Goal: Information Seeking & Learning: Learn about a topic

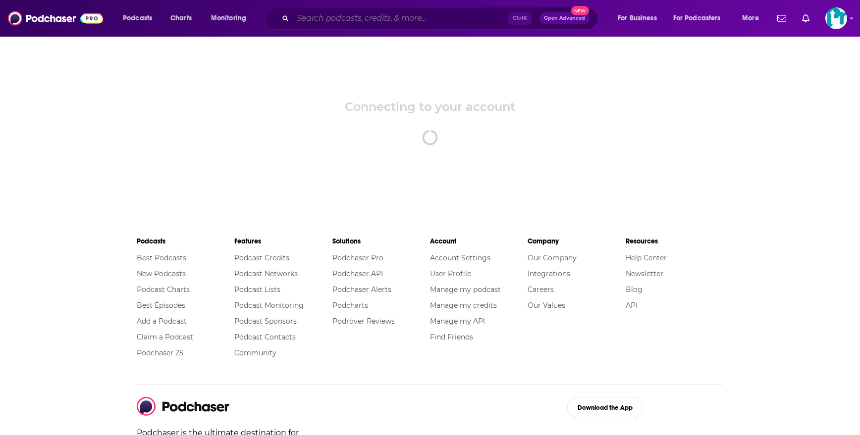
click at [348, 15] on input "Search podcasts, credits, & more..." at bounding box center [400, 18] width 215 height 16
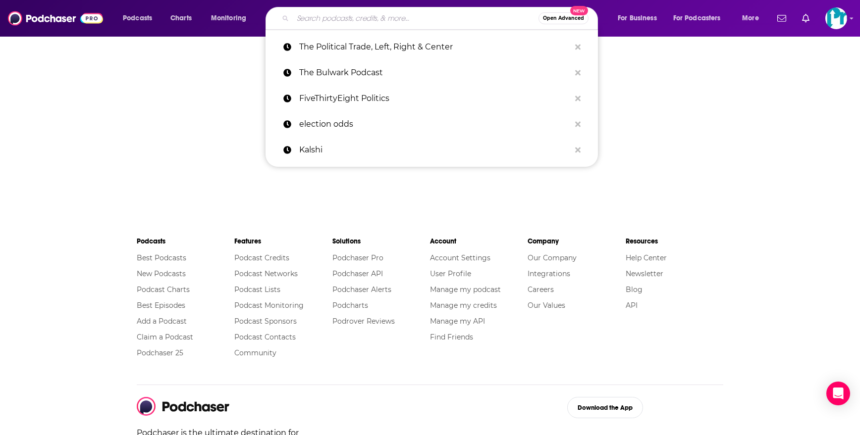
paste input "Prediction News Round Up"
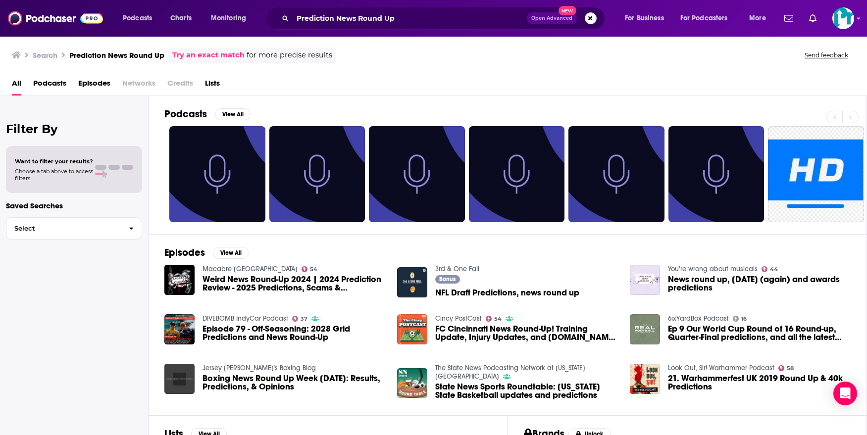
click at [83, 375] on div "Filter By Want to filter your results? Choose a tab above to access filters. Sa…" at bounding box center [74, 313] width 149 height 435
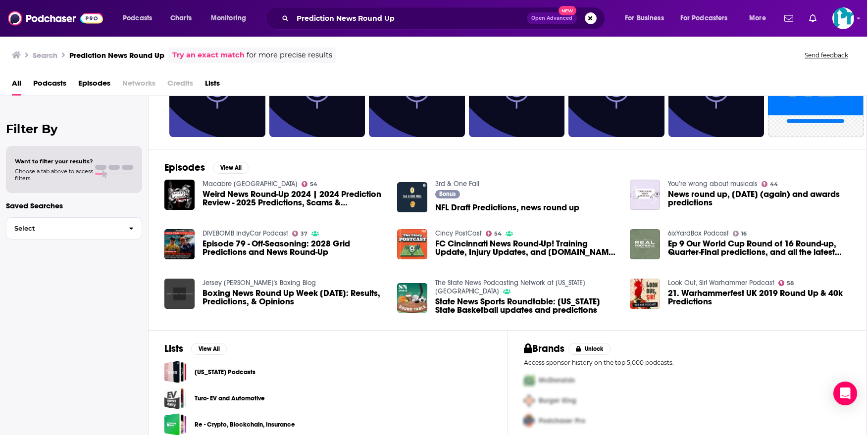
scroll to position [96, 0]
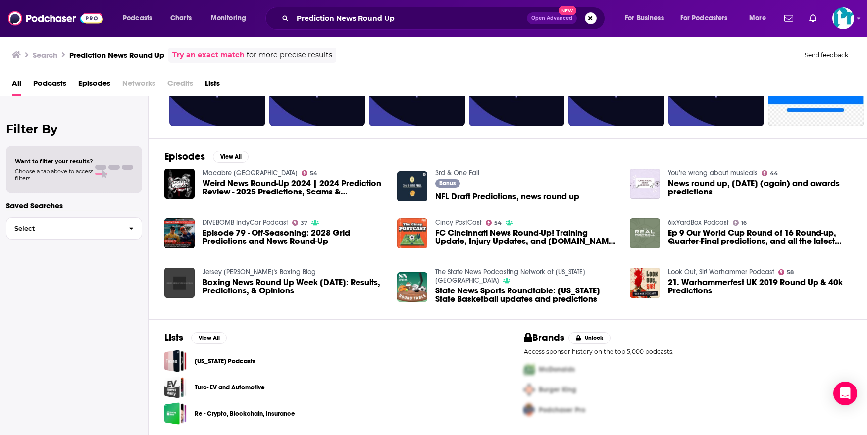
click at [135, 296] on div "Filter By Want to filter your results? Choose a tab above to access filters. Sa…" at bounding box center [74, 313] width 149 height 435
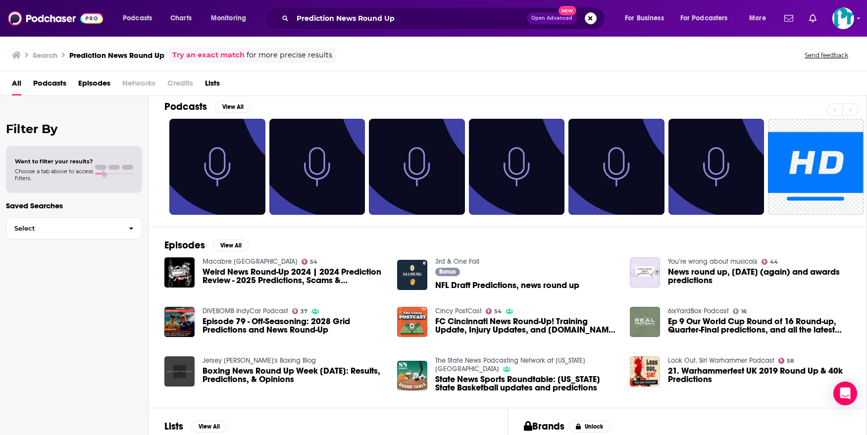
scroll to position [0, 0]
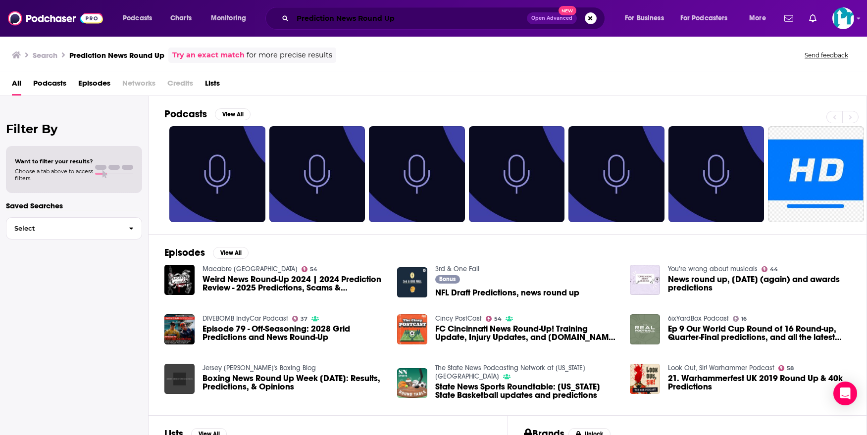
click at [364, 17] on input "Prediction News Round Up" at bounding box center [410, 18] width 234 height 16
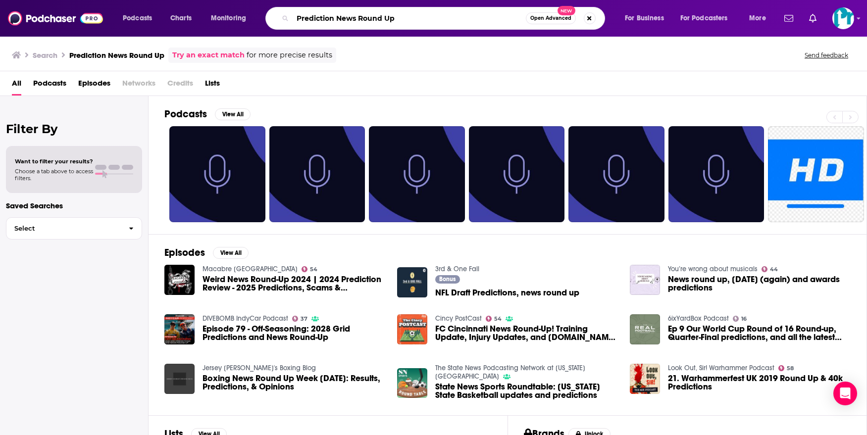
drag, startPoint x: 355, startPoint y: 19, endPoint x: 467, endPoint y: 27, distance: 111.8
click at [467, 27] on div "Prediction News Round Up Open Advanced New" at bounding box center [436, 18] width 340 height 23
type input "Prediction News"
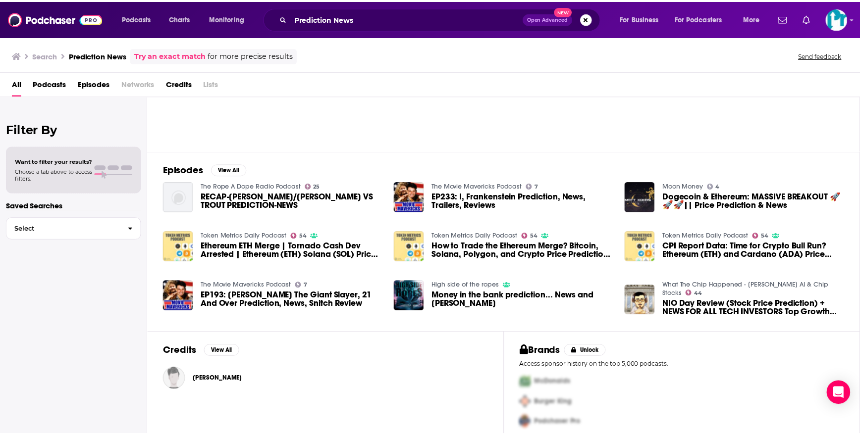
scroll to position [92, 0]
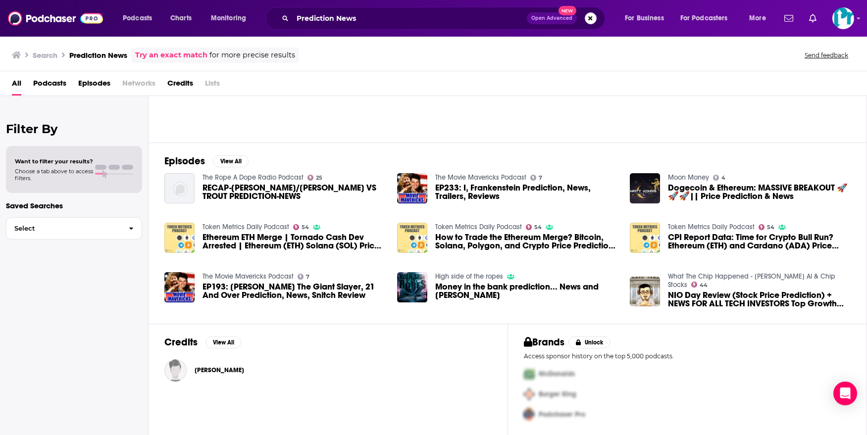
click at [208, 376] on div "Chris Gerlacher" at bounding box center [220, 371] width 50 height 20
click at [216, 373] on span "Chris Gerlacher" at bounding box center [220, 371] width 50 height 8
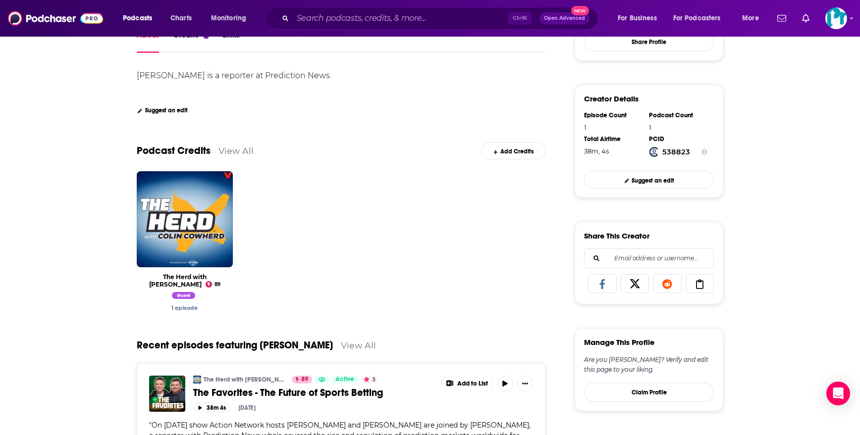
scroll to position [77, 0]
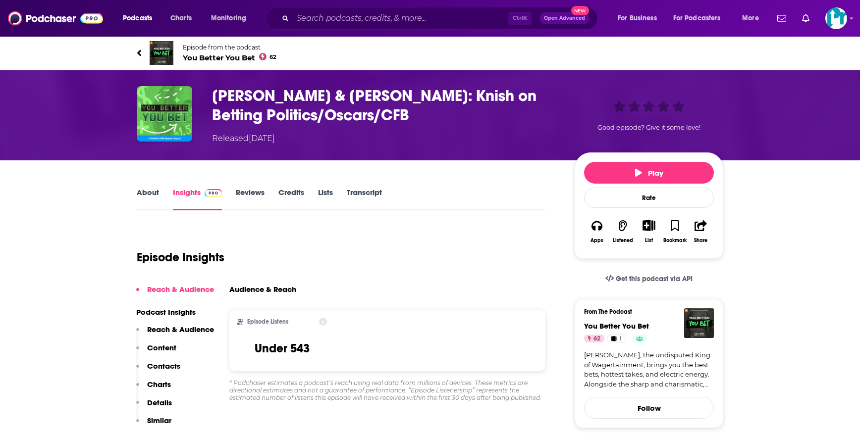
click at [151, 197] on link "About" at bounding box center [148, 199] width 22 height 23
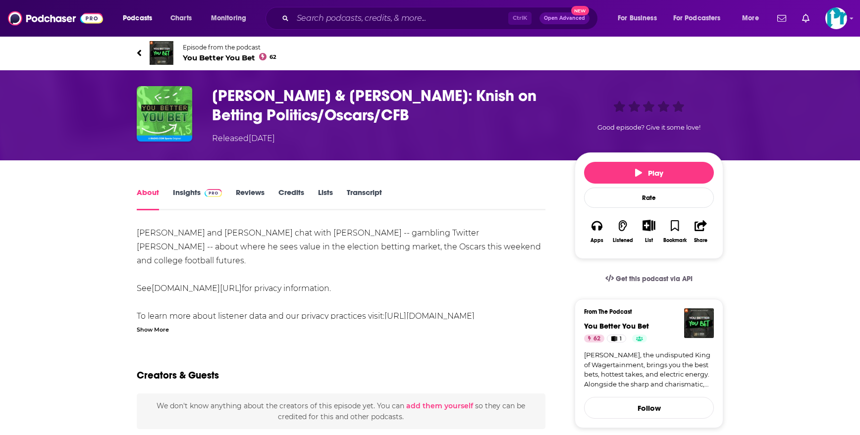
click at [228, 44] on span "Episode from the podcast" at bounding box center [230, 47] width 94 height 7
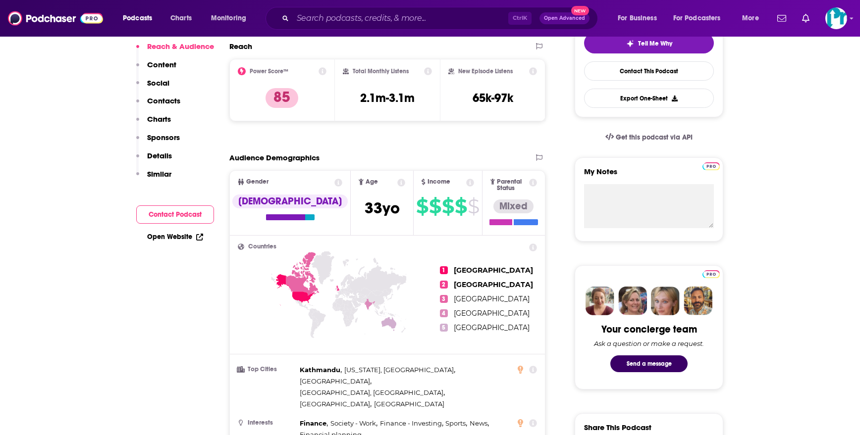
scroll to position [50, 0]
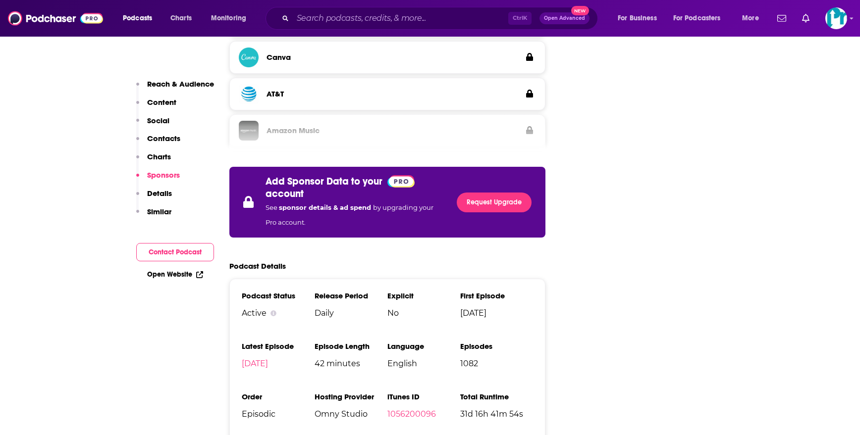
scroll to position [1783, 0]
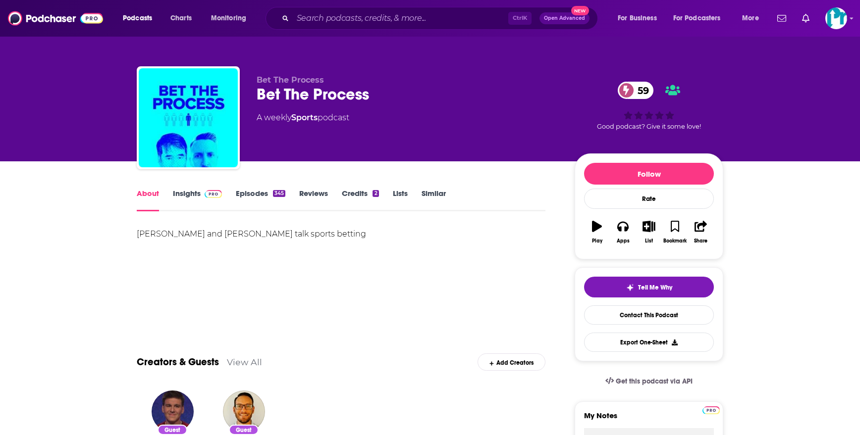
scroll to position [198, 0]
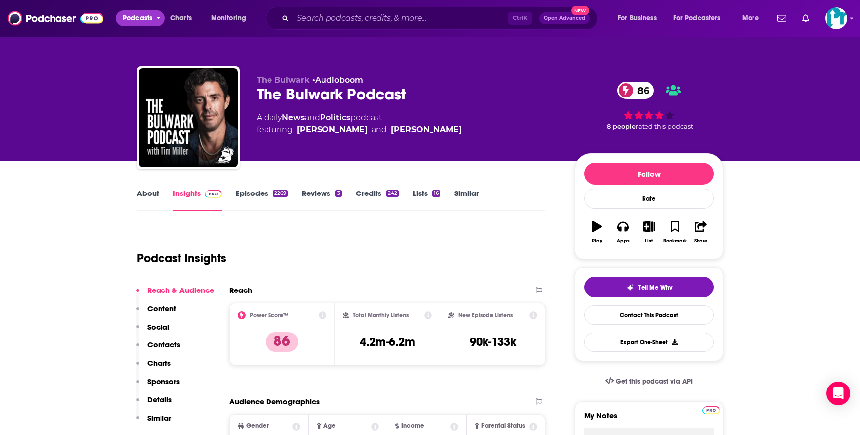
click at [147, 21] on span "Podcasts" at bounding box center [137, 18] width 29 height 14
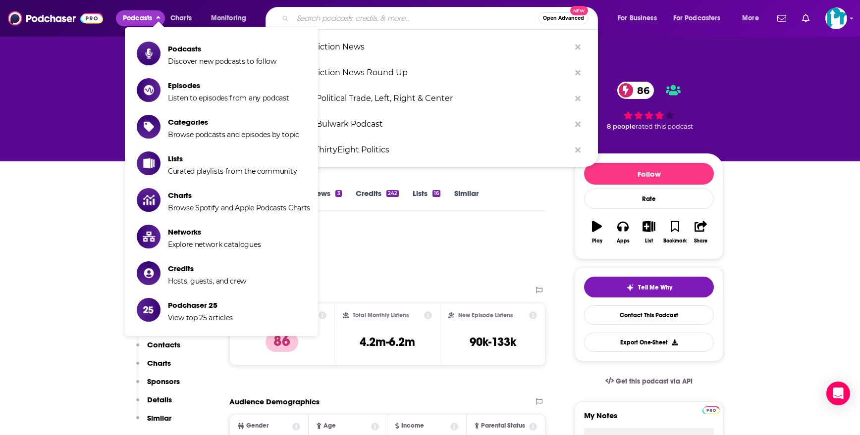
click at [311, 16] on input "Search podcasts, credits, & more..." at bounding box center [416, 18] width 246 height 16
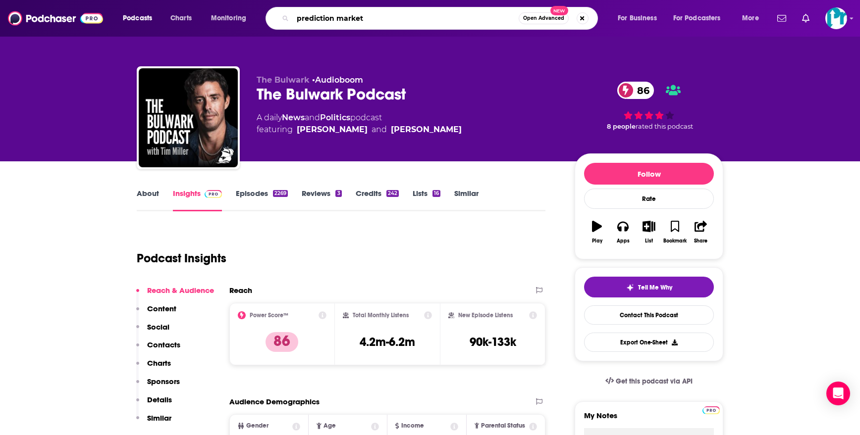
type input "prediction markets"
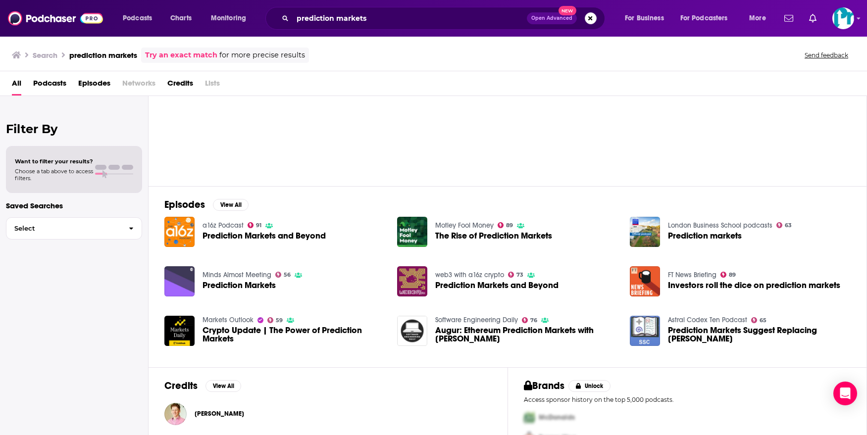
scroll to position [50, 0]
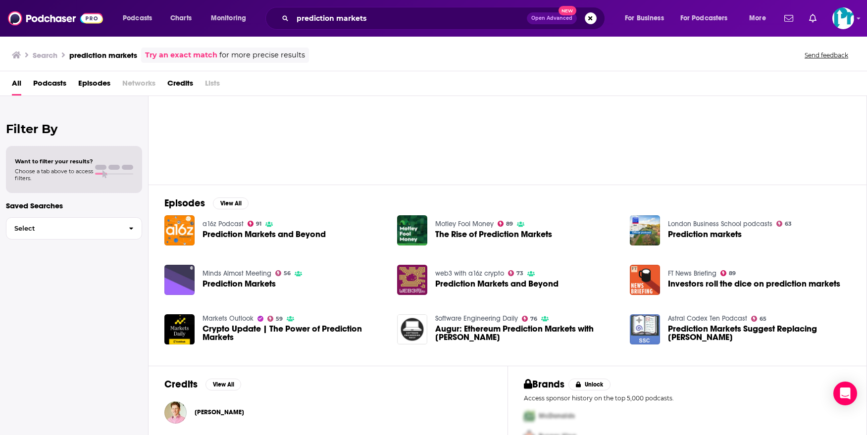
click at [224, 211] on div "Episodes View All a16z Podcast 91 Prediction Markets and Beyond Motley Fool Mon…" at bounding box center [508, 275] width 719 height 181
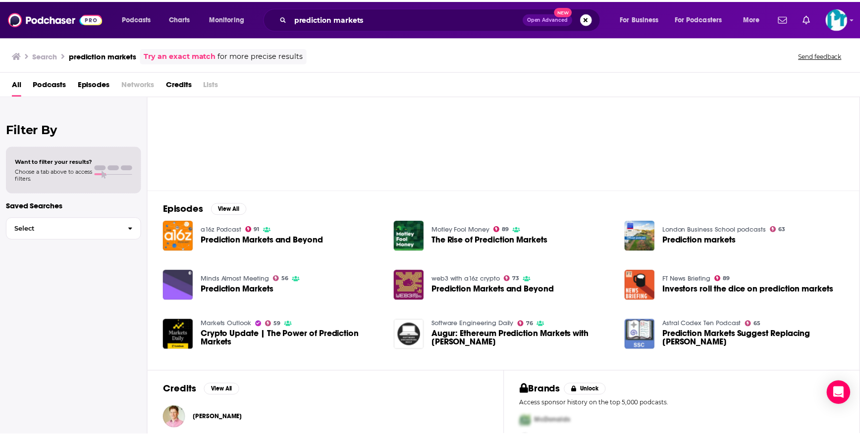
scroll to position [0, 0]
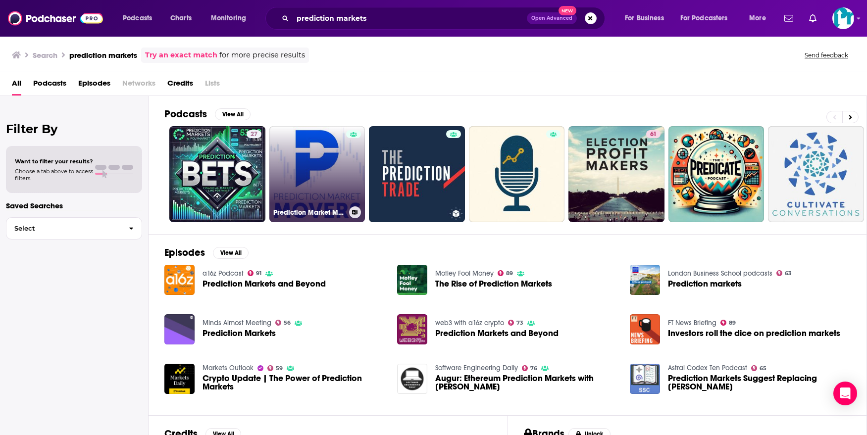
click at [351, 181] on div at bounding box center [353, 168] width 15 height 76
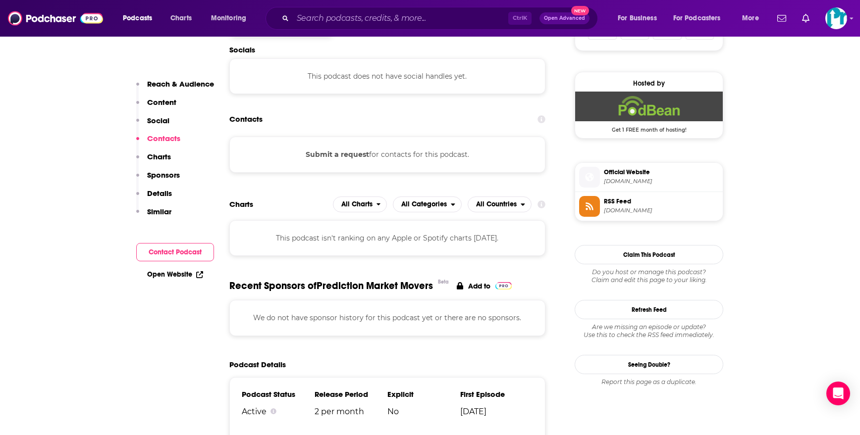
scroll to position [694, 0]
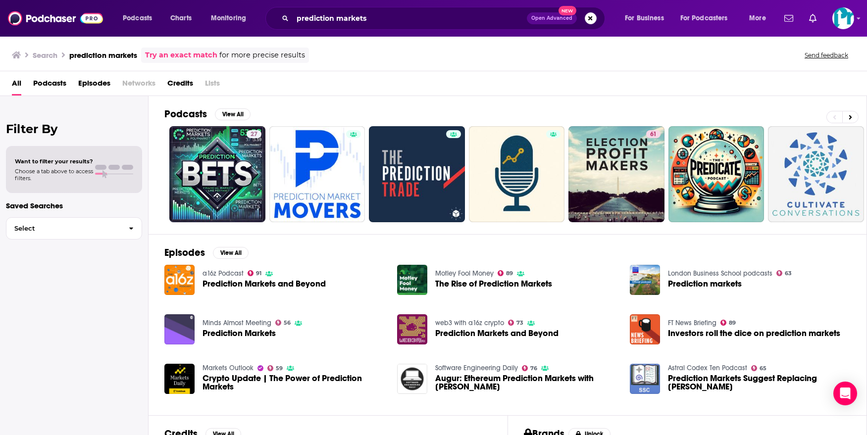
click at [55, 163] on span "Want to filter your results?" at bounding box center [54, 161] width 78 height 7
click at [83, 182] on div "Want to filter your results? Choose a tab above to access filters." at bounding box center [74, 169] width 136 height 47
click at [232, 118] on button "View All" at bounding box center [233, 114] width 36 height 12
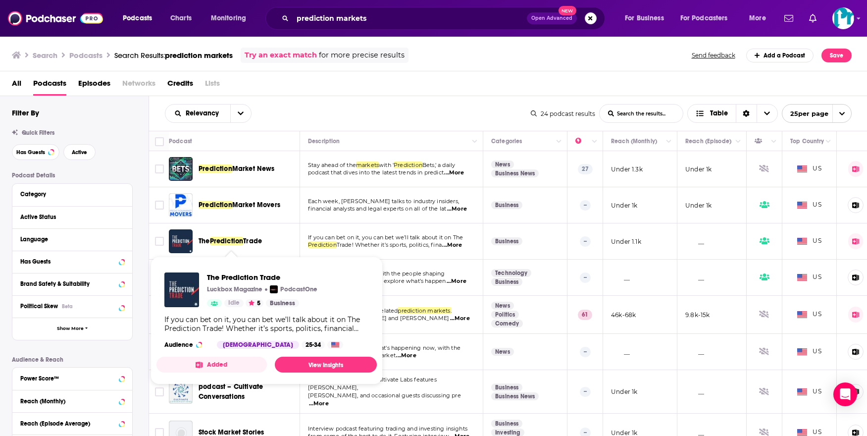
click at [252, 240] on span "Trade" at bounding box center [252, 241] width 19 height 8
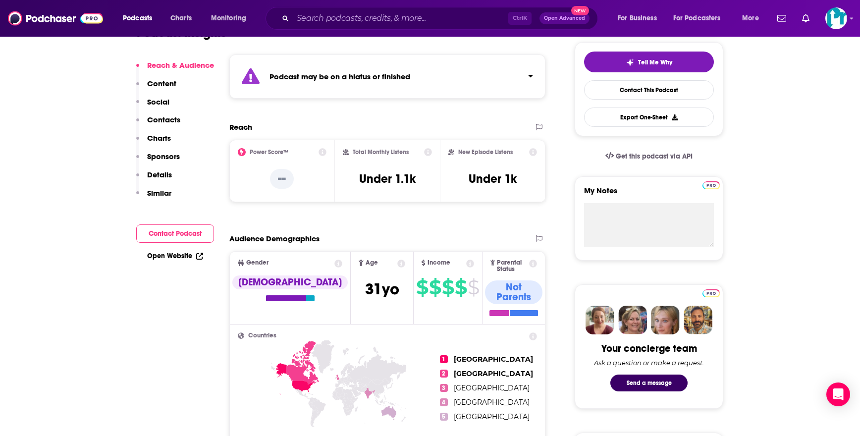
scroll to position [99, 0]
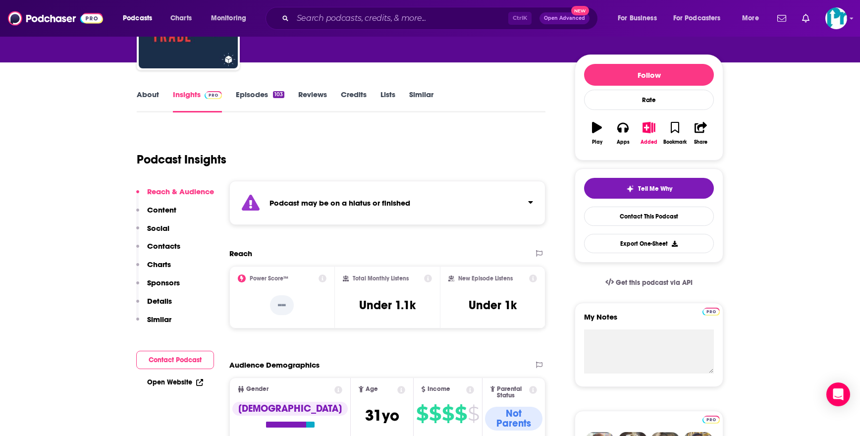
click at [245, 90] on link "Episodes 103" at bounding box center [260, 101] width 49 height 23
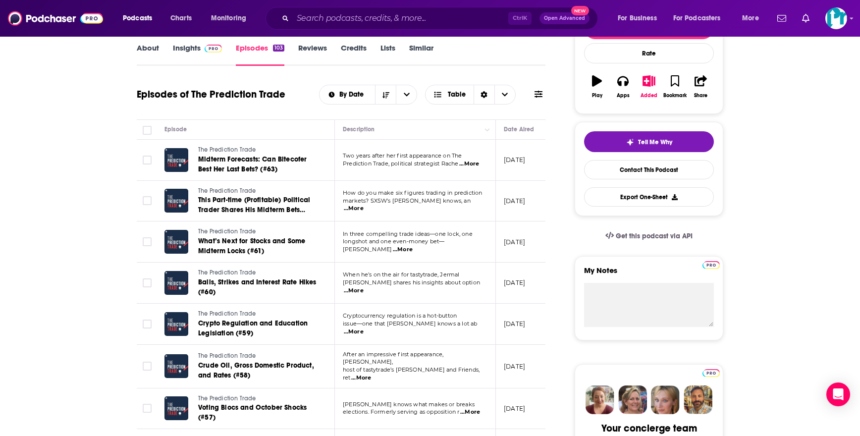
scroll to position [149, 0]
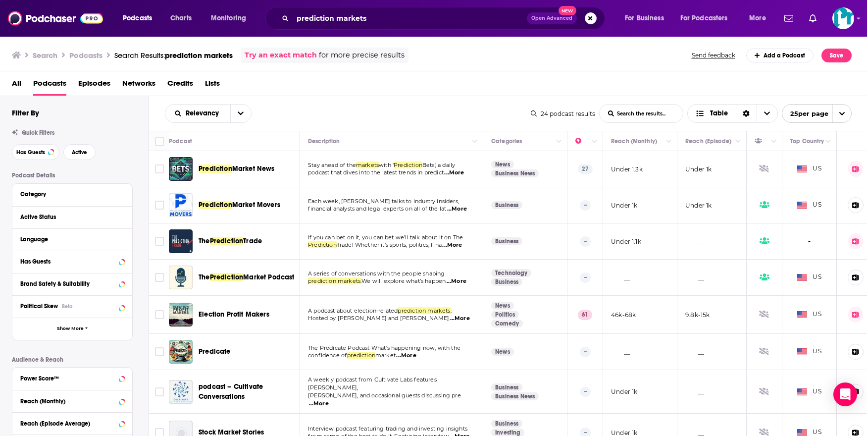
click at [77, 229] on div "Language" at bounding box center [72, 239] width 120 height 22
click at [45, 214] on div "Active Status" at bounding box center [59, 217] width 79 height 7
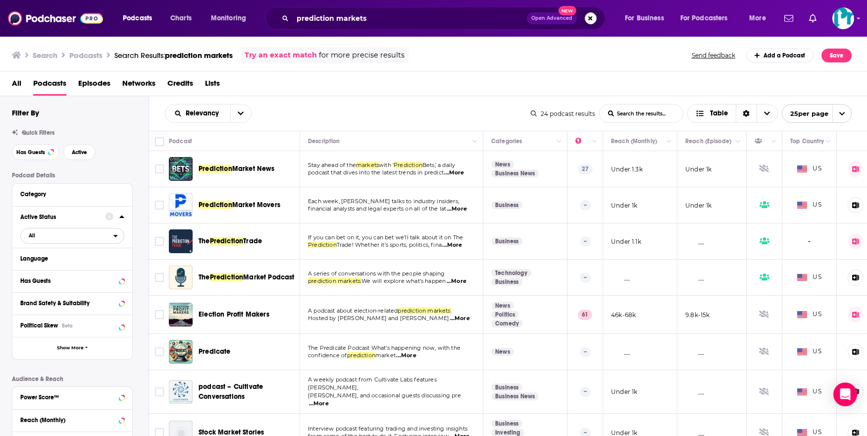
click at [100, 232] on span "All" at bounding box center [67, 235] width 93 height 13
click at [77, 268] on span "Active" at bounding box center [52, 268] width 54 height 5
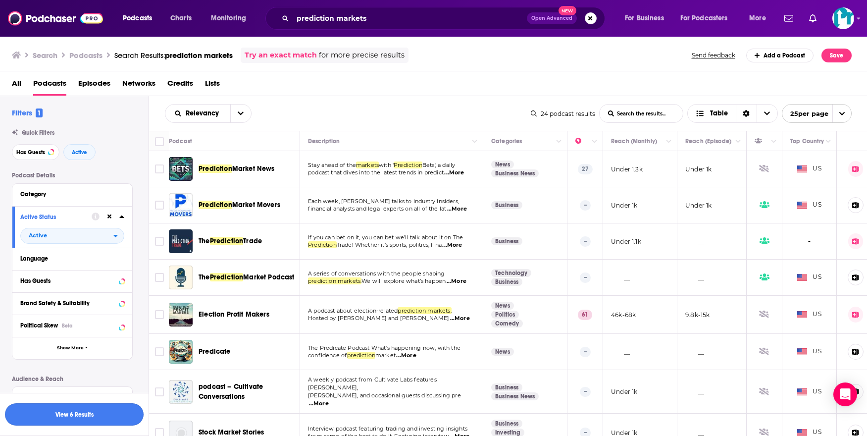
click at [69, 410] on button "View 6 Results" at bounding box center [74, 414] width 139 height 22
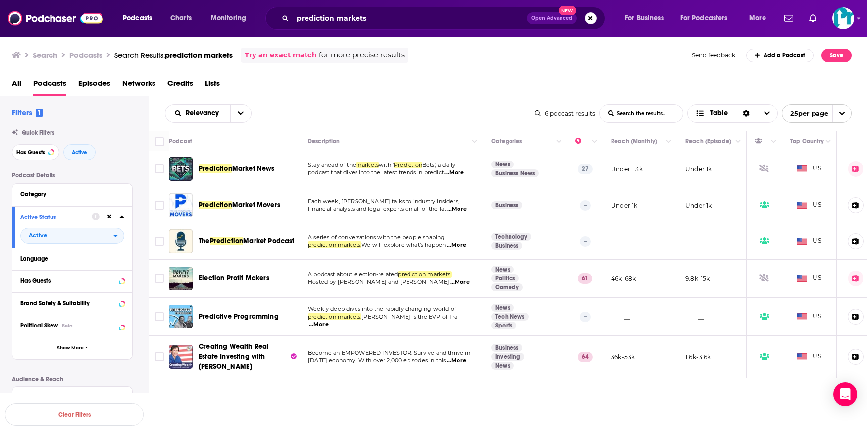
click at [232, 319] on span "Predictive Programming" at bounding box center [239, 316] width 80 height 8
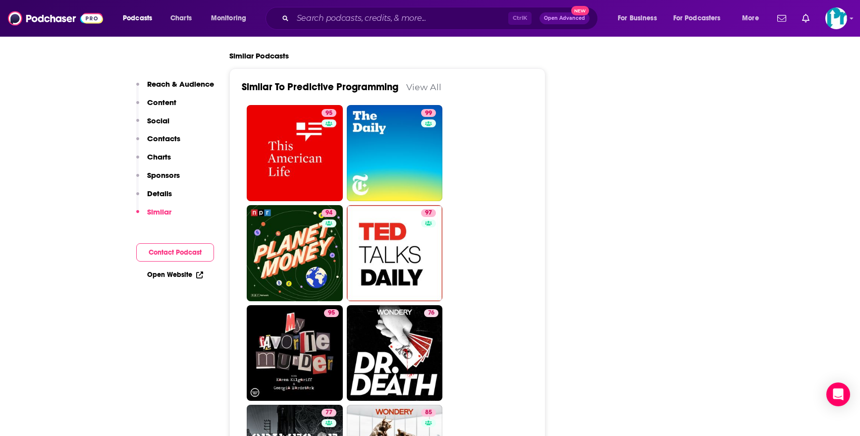
scroll to position [1536, 0]
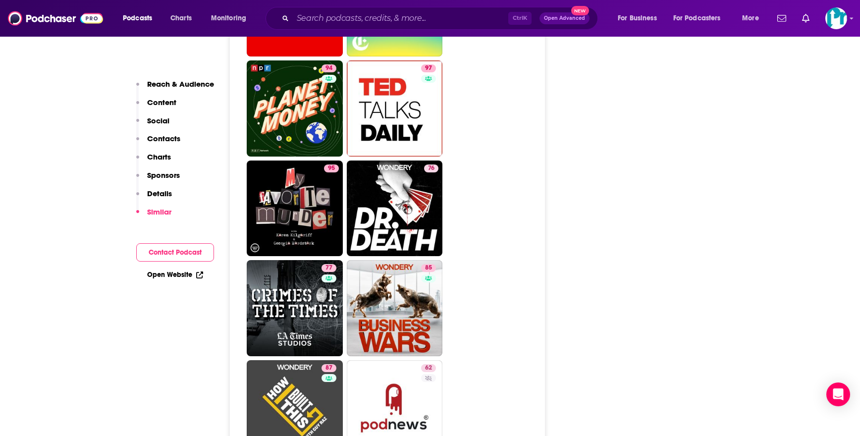
click at [159, 105] on p "Content" at bounding box center [161, 102] width 29 height 9
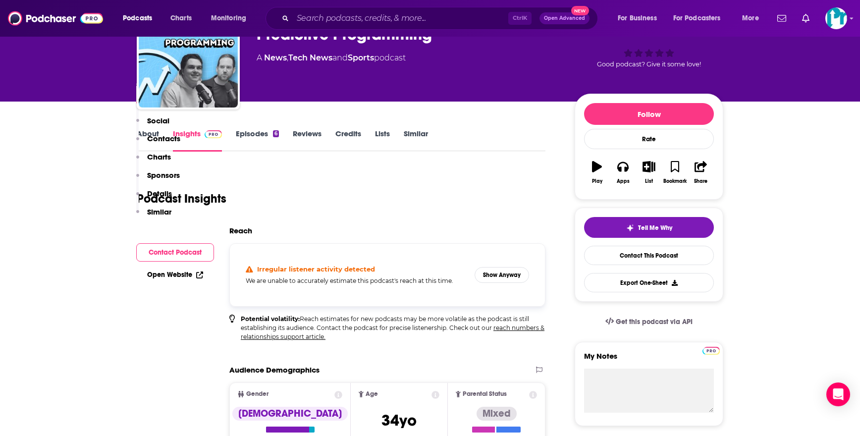
scroll to position [0, 0]
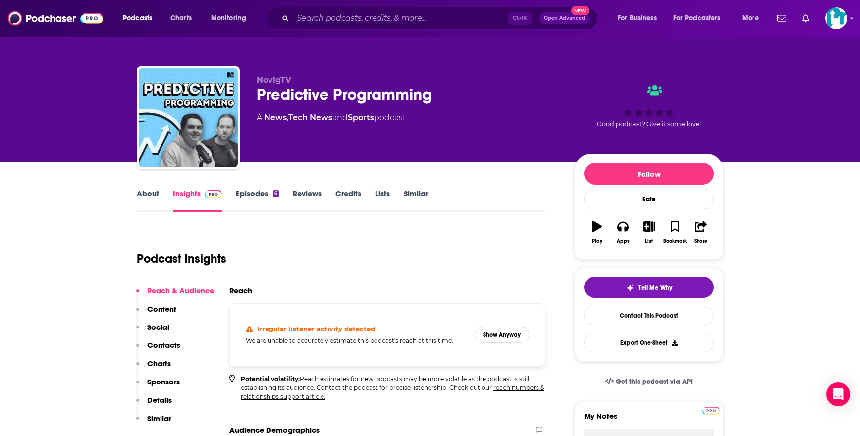
click at [267, 207] on link "Episodes 6" at bounding box center [257, 200] width 43 height 23
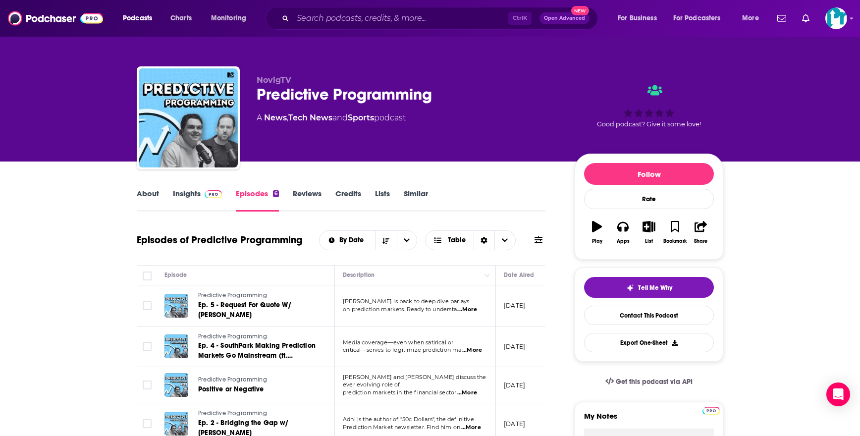
click at [155, 194] on link "About" at bounding box center [148, 200] width 22 height 23
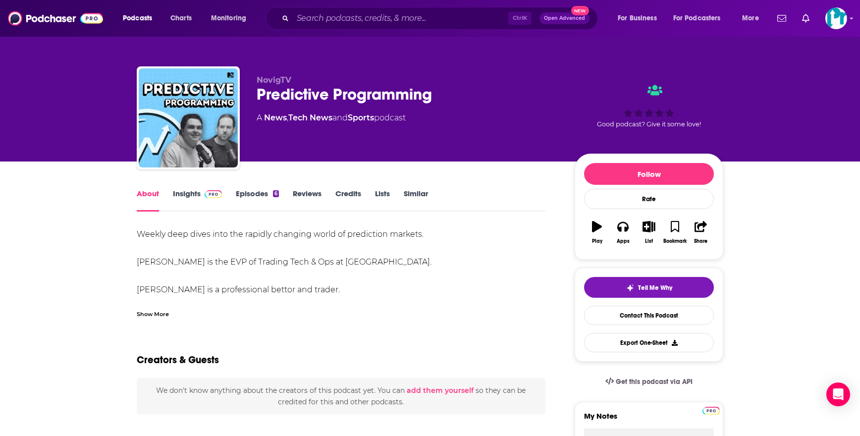
click at [227, 237] on div "Weekly deep dives into the rapidly changing world of prediction markets. Henry …" at bounding box center [341, 289] width 409 height 125
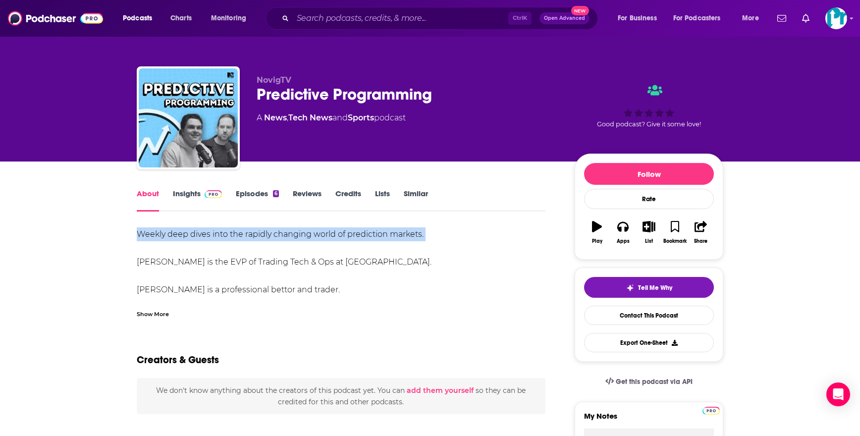
click at [227, 237] on div "Weekly deep dives into the rapidly changing world of prediction markets. Henry …" at bounding box center [341, 289] width 409 height 125
copy div "Weekly deep dives into the rapidly changing world of prediction markets."
click at [636, 324] on link "Contact This Podcast" at bounding box center [649, 315] width 130 height 19
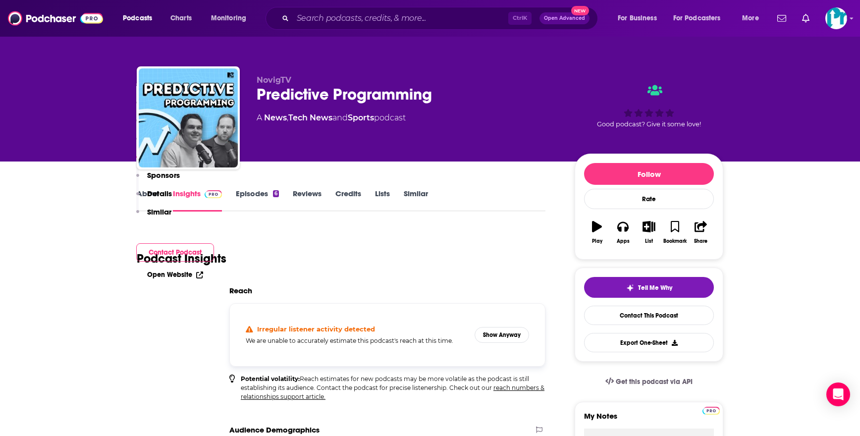
scroll to position [827, 0]
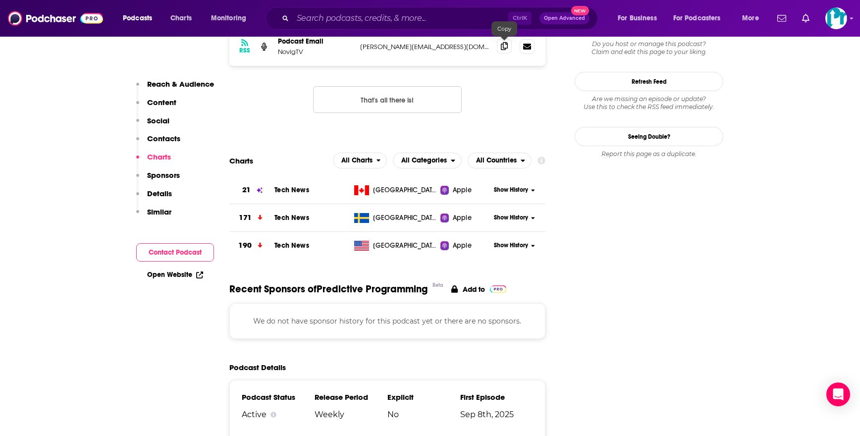
click at [505, 52] on span at bounding box center [504, 46] width 15 height 15
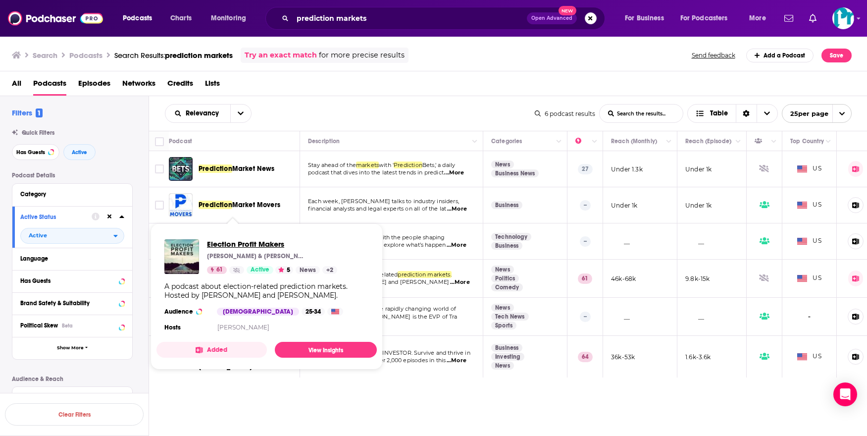
click at [262, 244] on span "Election Profit Makers" at bounding box center [272, 243] width 130 height 9
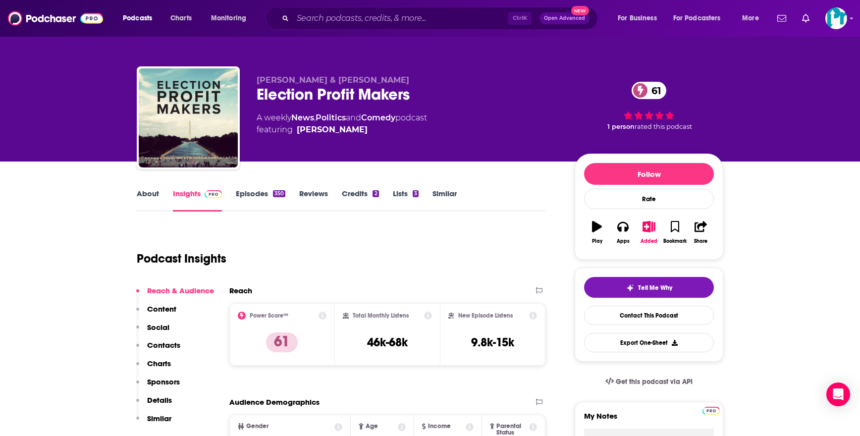
click at [240, 189] on link "Episodes 350" at bounding box center [261, 200] width 50 height 23
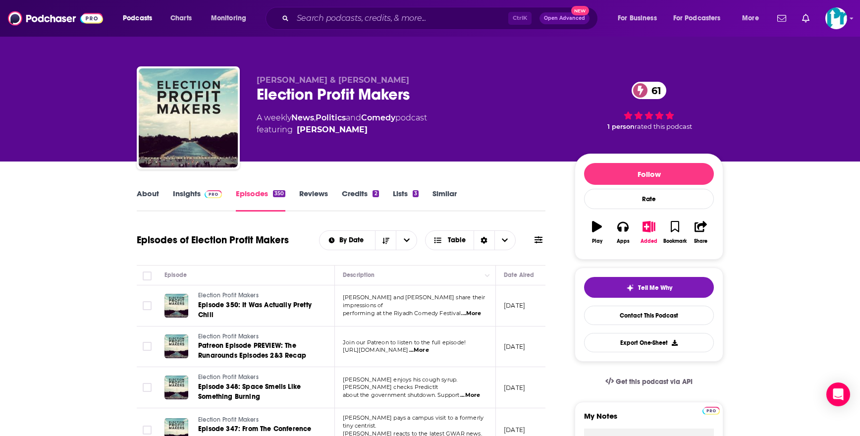
click at [470, 394] on span "...More" at bounding box center [470, 395] width 20 height 8
drag, startPoint x: 90, startPoint y: 383, endPoint x: 92, endPoint y: 372, distance: 12.1
click at [155, 202] on link "About" at bounding box center [148, 200] width 22 height 23
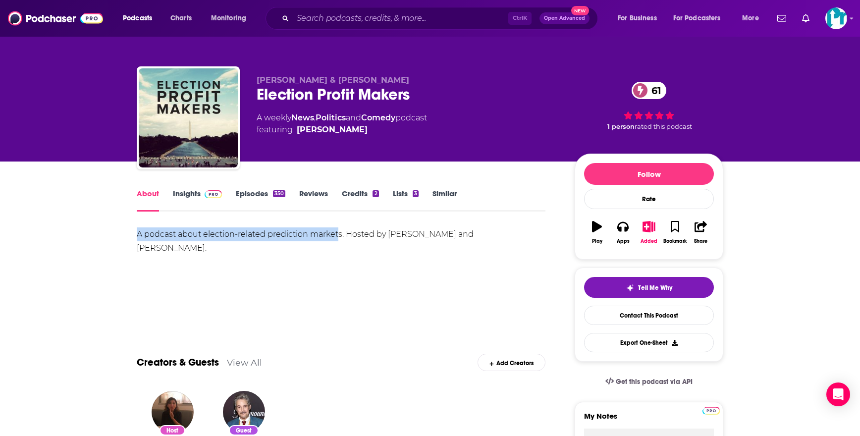
drag, startPoint x: 340, startPoint y: 233, endPoint x: 131, endPoint y: 231, distance: 209.1
click at [339, 239] on div "A podcast about election-related prediction markets. Hosted by Jon Kimball and …" at bounding box center [341, 241] width 409 height 28
drag, startPoint x: 341, startPoint y: 234, endPoint x: 137, endPoint y: 237, distance: 204.6
click at [137, 237] on div "A podcast about election-related prediction markets. Hosted by Jon Kimball and …" at bounding box center [341, 241] width 409 height 28
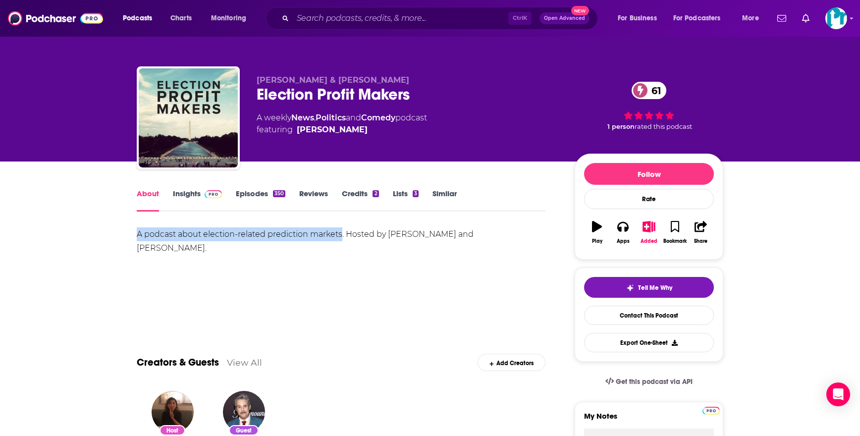
copy div "A podcast about election-related prediction markets"
click at [609, 309] on link "Contact This Podcast" at bounding box center [649, 315] width 130 height 19
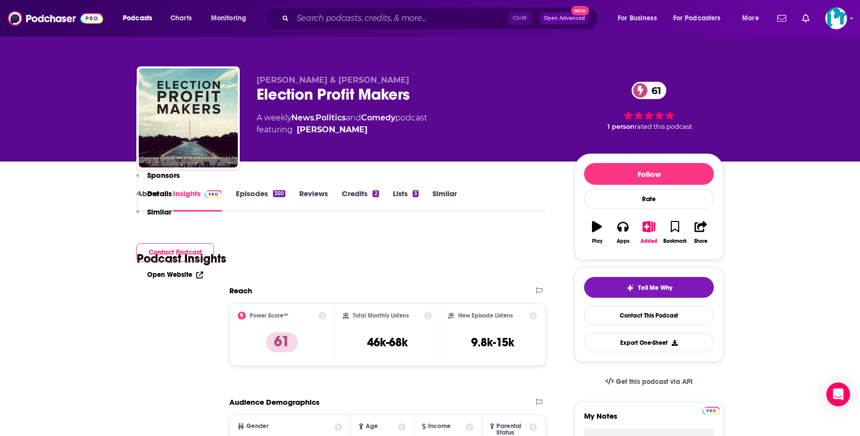
scroll to position [943, 0]
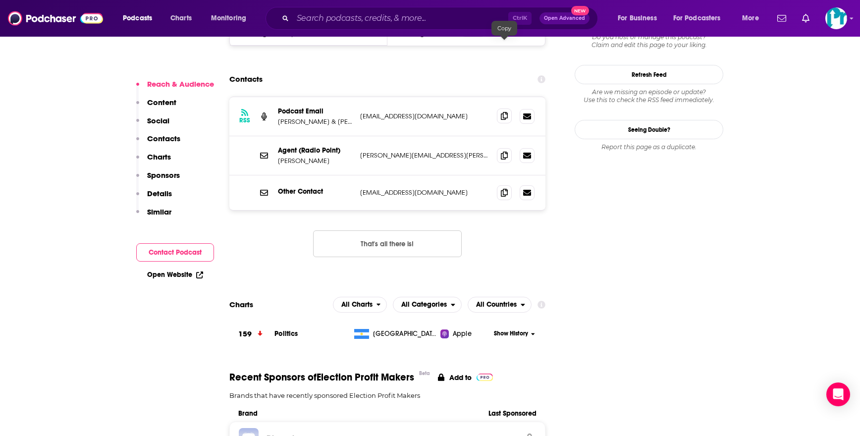
click at [504, 112] on icon at bounding box center [504, 116] width 7 height 8
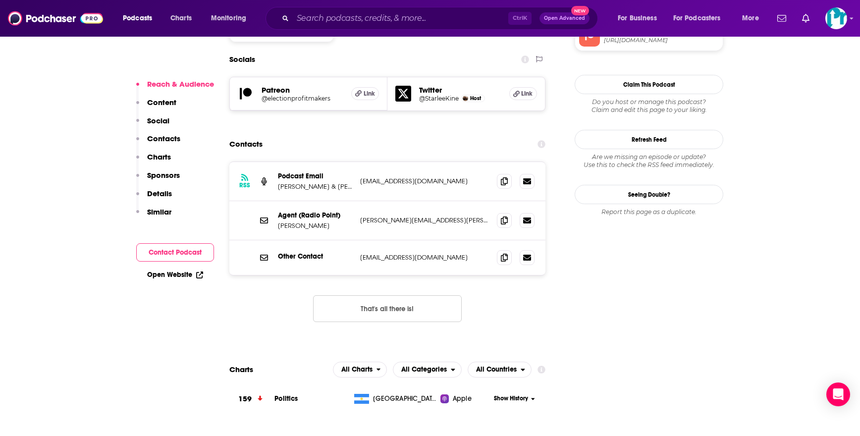
scroll to position [844, 0]
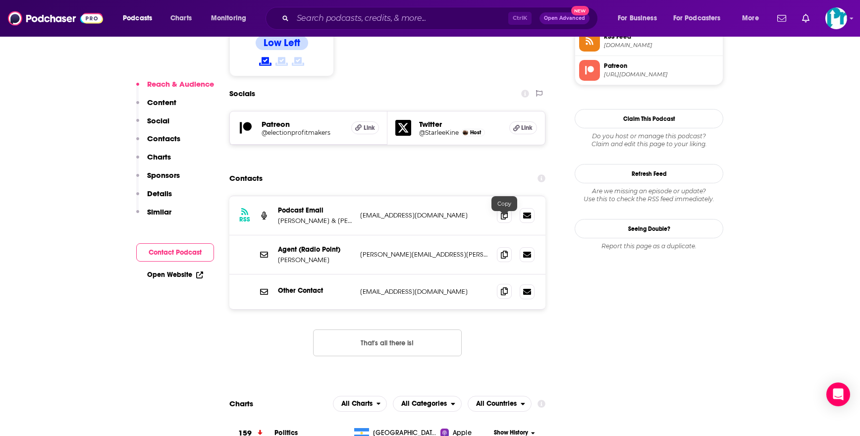
click at [508, 284] on span at bounding box center [504, 291] width 15 height 15
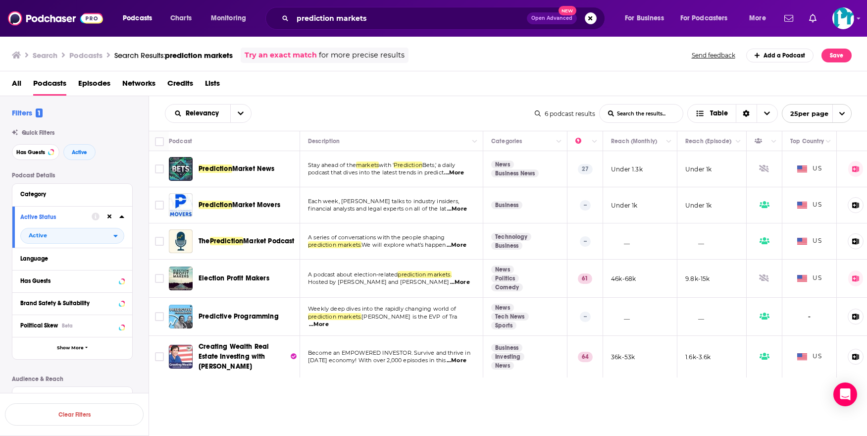
click at [209, 238] on span "The" at bounding box center [204, 241] width 11 height 8
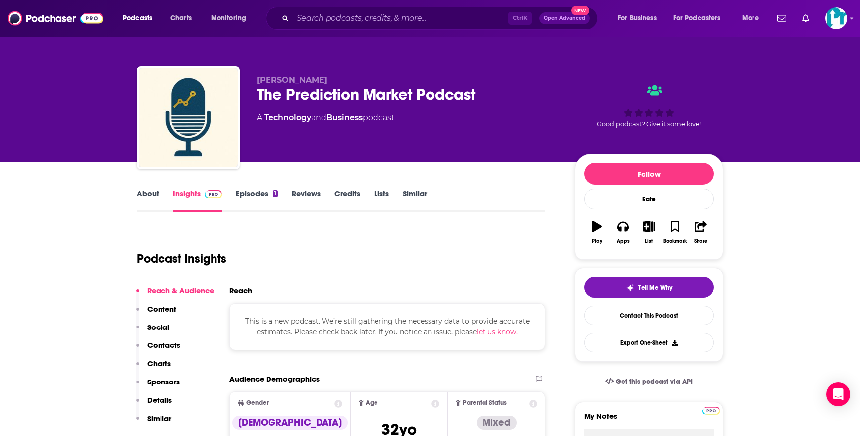
click at [254, 207] on link "Episodes 1" at bounding box center [257, 200] width 42 height 23
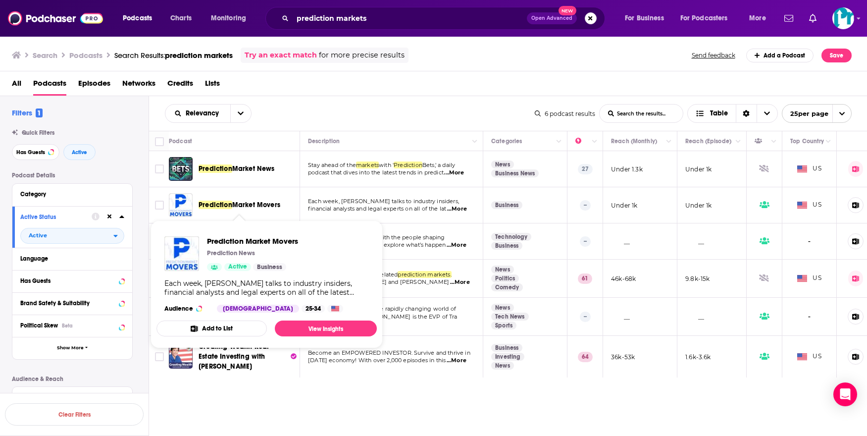
click at [250, 207] on span "Market Movers" at bounding box center [256, 205] width 48 height 8
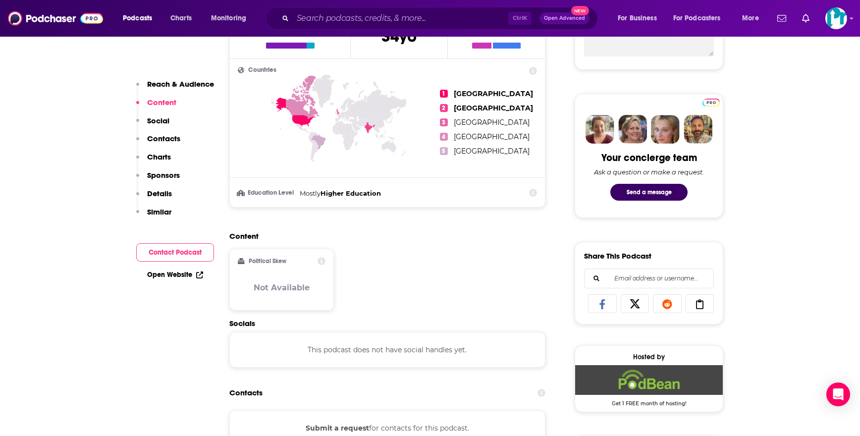
scroll to position [297, 0]
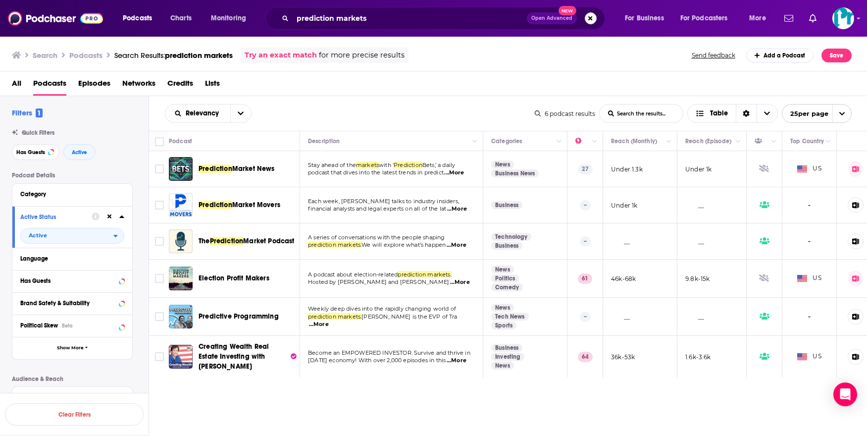
click at [241, 171] on span "Market News" at bounding box center [253, 168] width 43 height 8
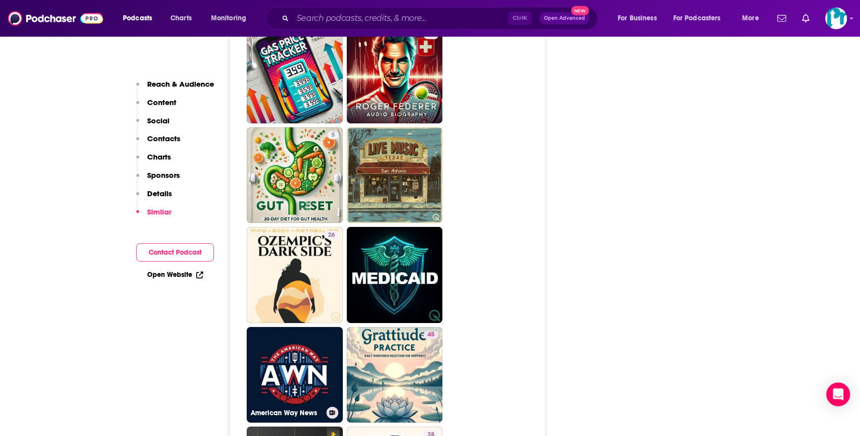
scroll to position [1684, 0]
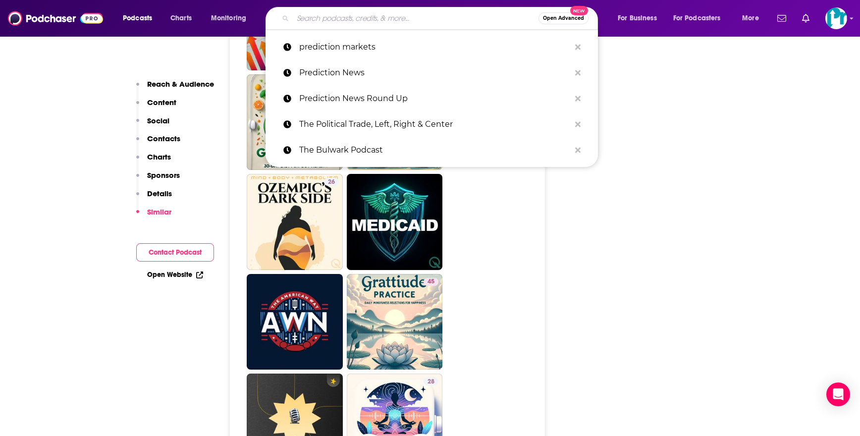
click at [315, 14] on input "Search podcasts, credits, & more..." at bounding box center [416, 18] width 246 height 16
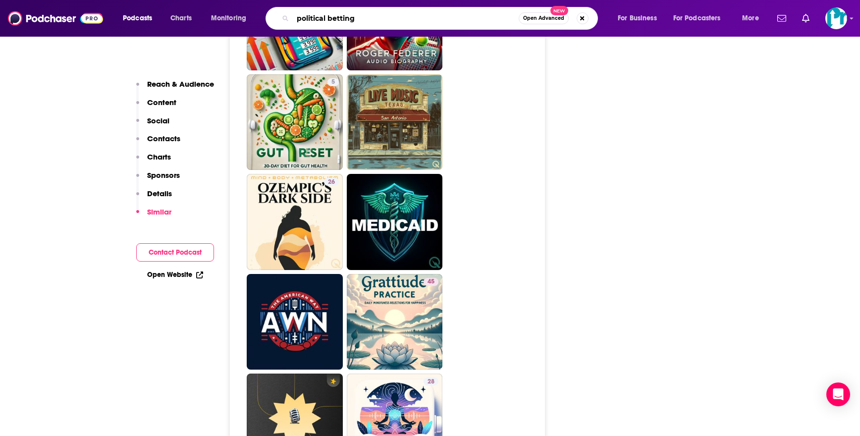
type input "political betting"
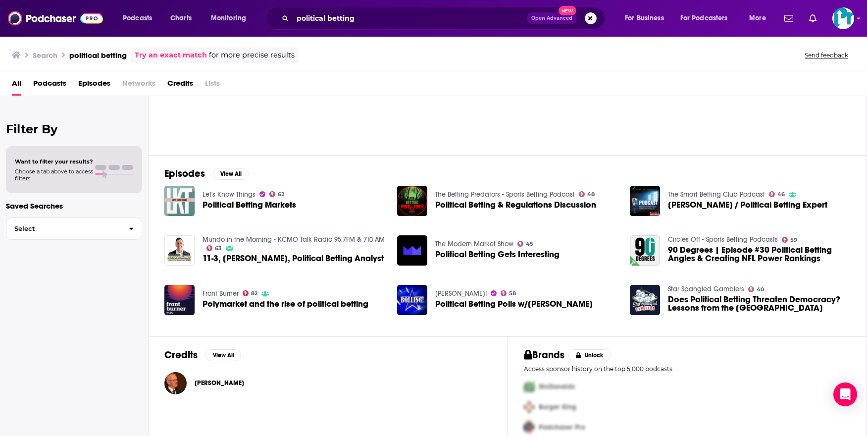
scroll to position [91, 0]
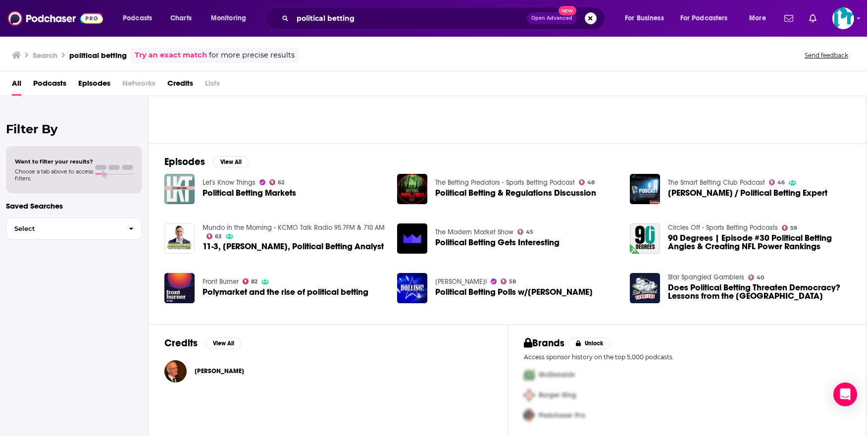
click at [107, 245] on div "Filter By Want to filter your results? Choose a tab above to access filters. Sa…" at bounding box center [74, 314] width 149 height 436
click at [58, 214] on div "Saved Searches Select" at bounding box center [74, 221] width 136 height 41
drag, startPoint x: 115, startPoint y: 260, endPoint x: 95, endPoint y: 249, distance: 22.4
click at [114, 259] on div "Filter By Want to filter your results? Choose a tab above to access filters. Sa…" at bounding box center [74, 314] width 149 height 436
click at [82, 242] on div "Select" at bounding box center [74, 228] width 136 height 27
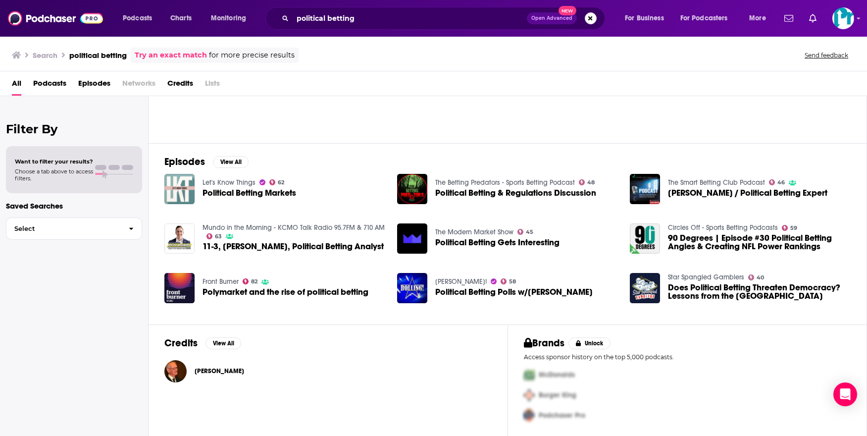
click at [50, 109] on div "Filter By Want to filter your results? Choose a tab above to access filters. Sa…" at bounding box center [74, 314] width 149 height 436
click at [83, 218] on button "Select" at bounding box center [74, 228] width 136 height 22
click at [44, 78] on span "Podcasts" at bounding box center [49, 85] width 33 height 20
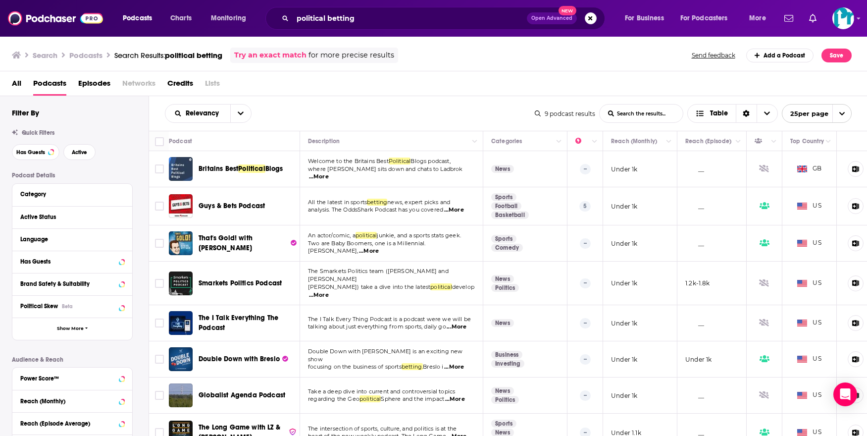
click at [109, 93] on span "Episodes" at bounding box center [94, 85] width 32 height 20
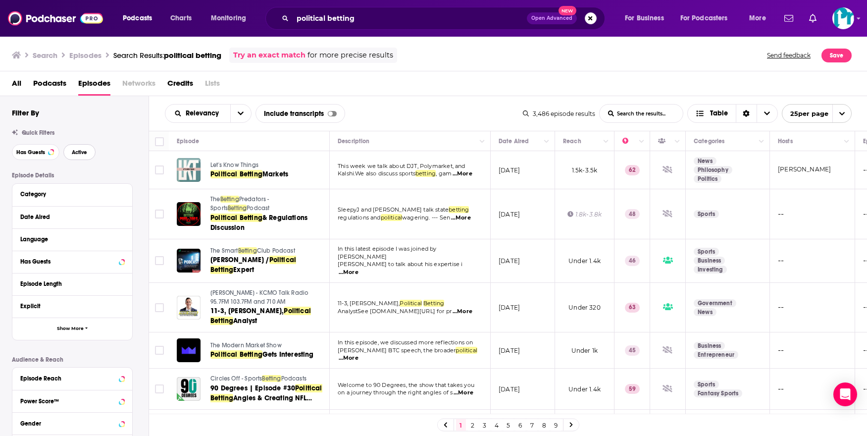
click at [76, 153] on span "Active" at bounding box center [79, 152] width 15 height 5
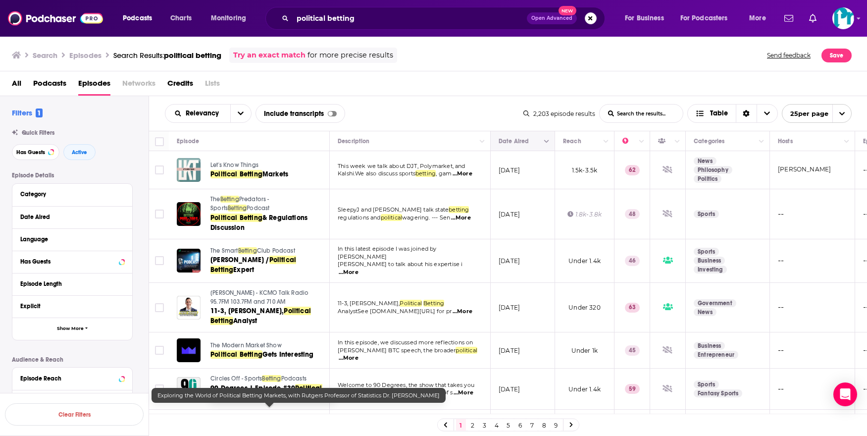
click at [529, 146] on button "Move" at bounding box center [522, 141] width 48 height 12
click at [531, 145] on button "Move" at bounding box center [522, 141] width 48 height 12
click at [544, 144] on icon "Column Actions" at bounding box center [546, 142] width 5 height 6
click at [544, 144] on div at bounding box center [433, 218] width 867 height 436
click at [31, 82] on div "All Podcasts Episodes Networks Credits Lists" at bounding box center [436, 85] width 848 height 20
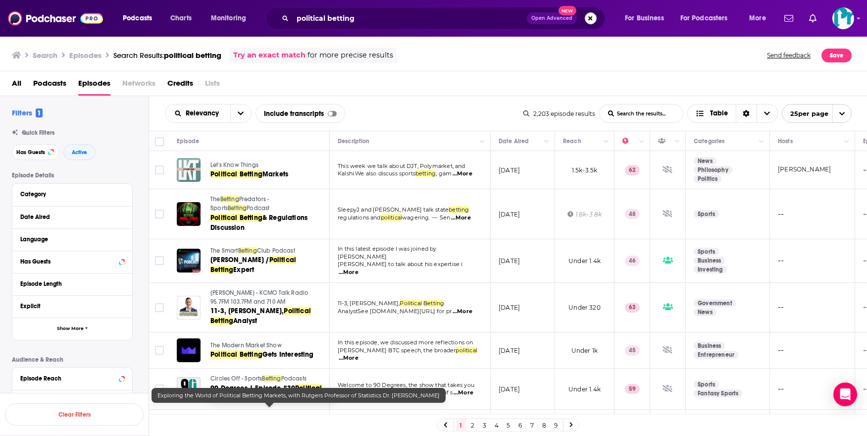
click at [54, 82] on span "Podcasts" at bounding box center [49, 85] width 33 height 20
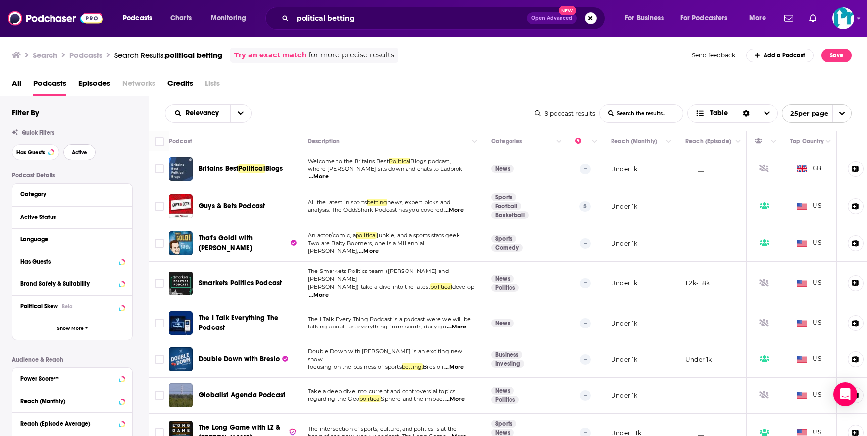
click at [90, 159] on button "Active" at bounding box center [79, 152] width 32 height 16
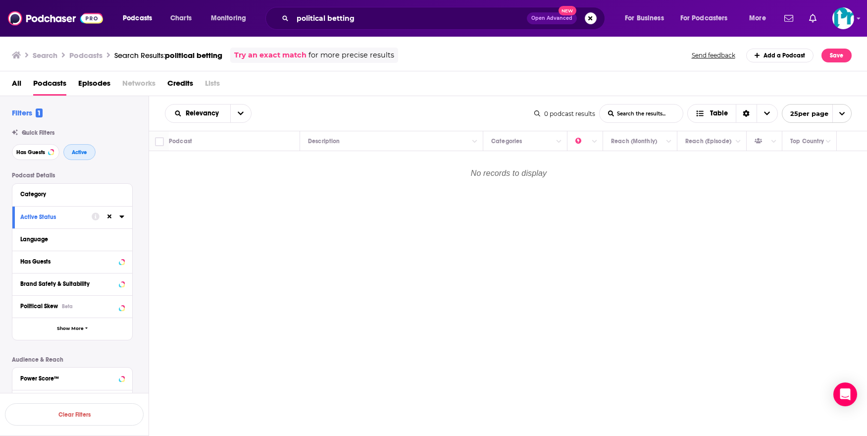
click at [87, 146] on button "Active" at bounding box center [79, 152] width 32 height 16
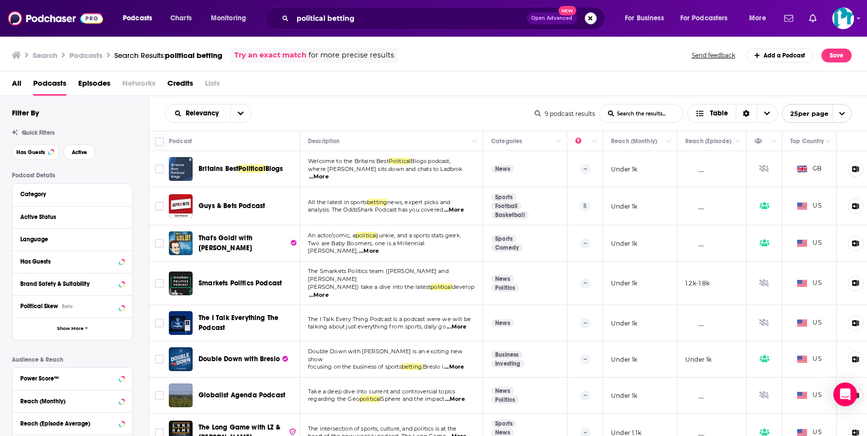
click at [107, 91] on span "Episodes" at bounding box center [94, 85] width 32 height 20
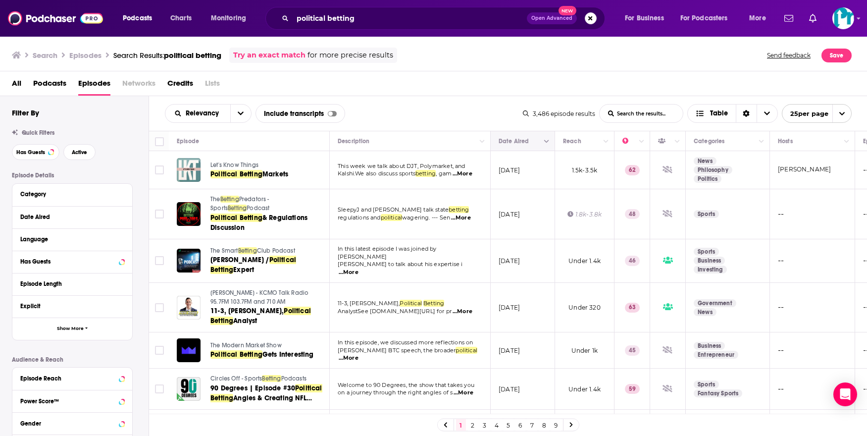
click at [547, 145] on button "Column Actions" at bounding box center [547, 142] width 12 height 12
click at [531, 141] on div at bounding box center [433, 218] width 867 height 436
click at [524, 141] on icon "Move" at bounding box center [522, 141] width 12 height 12
click at [551, 140] on button "Column Actions" at bounding box center [547, 142] width 12 height 12
click at [546, 142] on div at bounding box center [433, 218] width 867 height 436
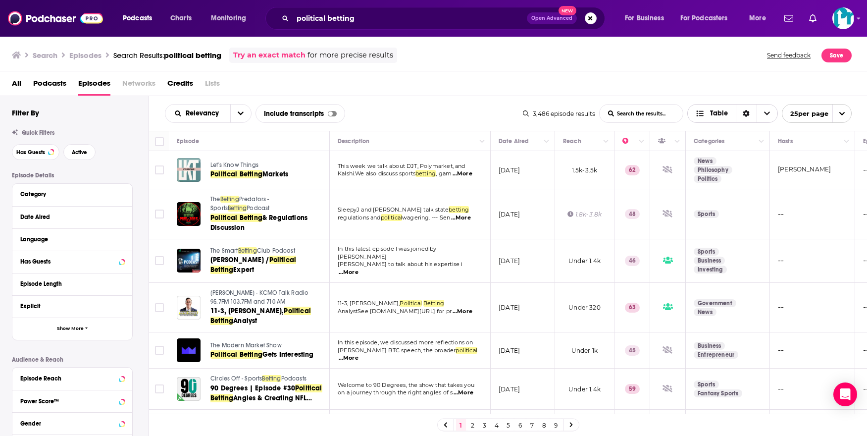
click at [771, 110] on span "Choose View" at bounding box center [767, 114] width 21 height 18
click at [238, 115] on icon "open menu" at bounding box center [241, 113] width 6 height 7
click at [365, 98] on div "Relevancy Relevancy By Rating Trending New Power Score List Search Input Search…" at bounding box center [508, 113] width 719 height 35
click at [20, 143] on div "Quick Filters Has Guests Active" at bounding box center [80, 144] width 137 height 31
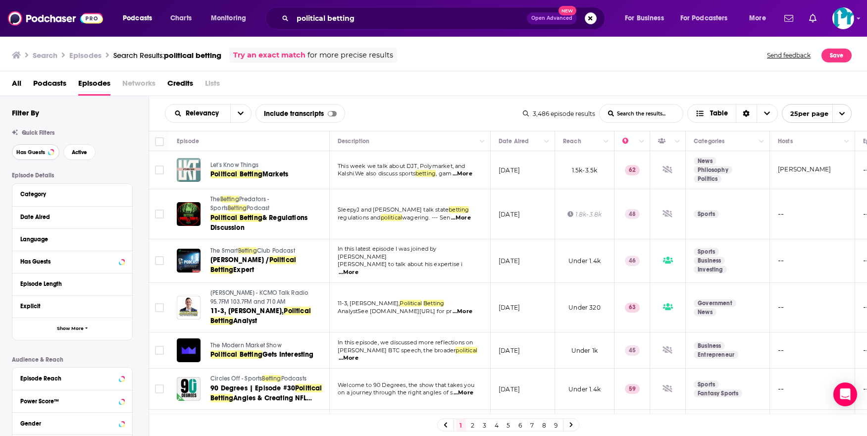
click at [26, 156] on button "Has Guests" at bounding box center [36, 152] width 48 height 16
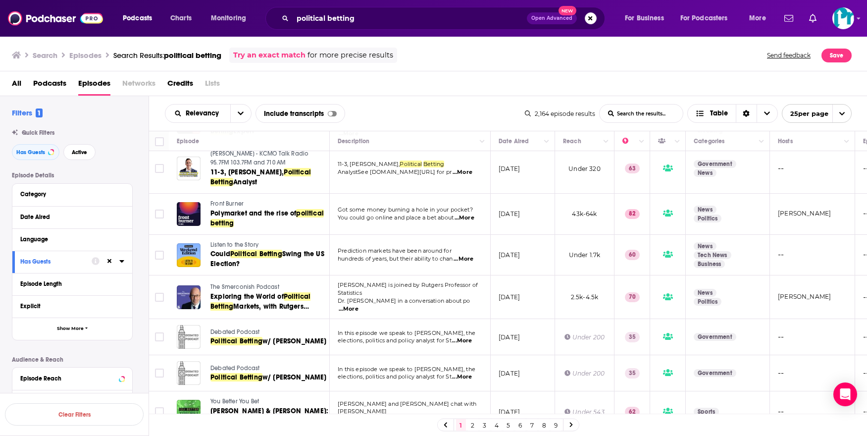
scroll to position [50, 0]
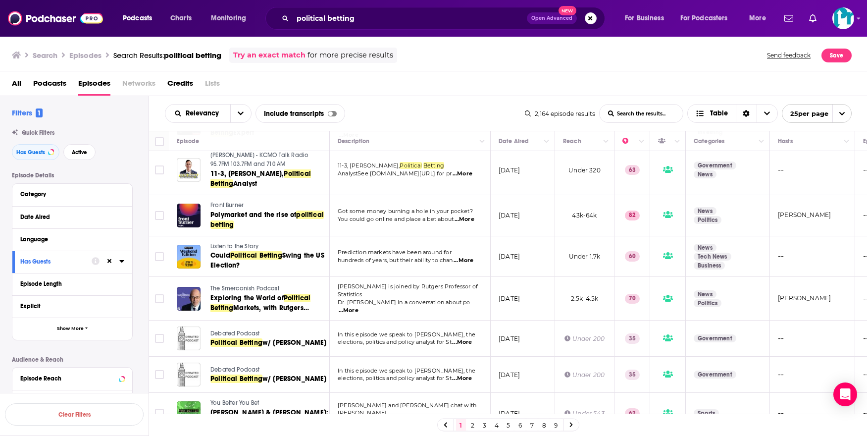
click at [441, 98] on div "Relevancy List Search Input Search the results... Include transcripts Table 2,1…" at bounding box center [508, 113] width 719 height 35
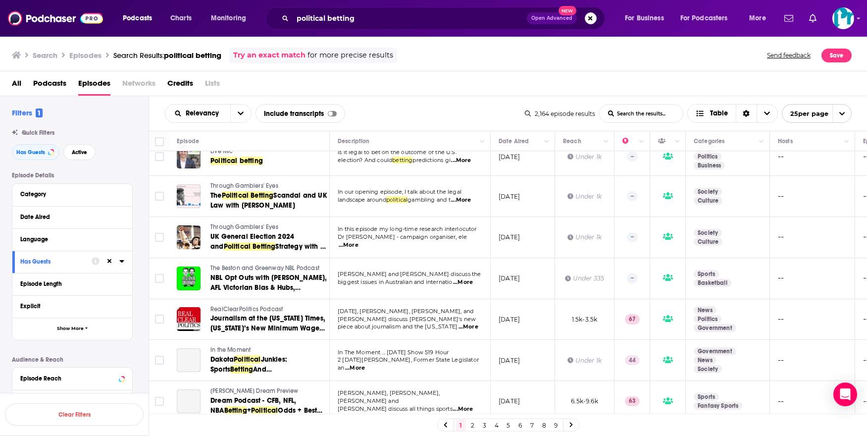
scroll to position [347, 0]
click at [476, 431] on link "2" at bounding box center [473, 425] width 10 height 12
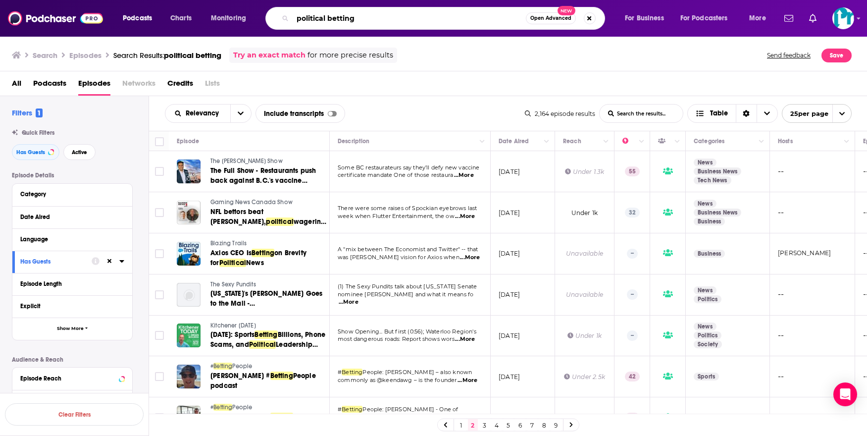
click at [337, 20] on input "political betting" at bounding box center [409, 18] width 233 height 16
type input "political markets"
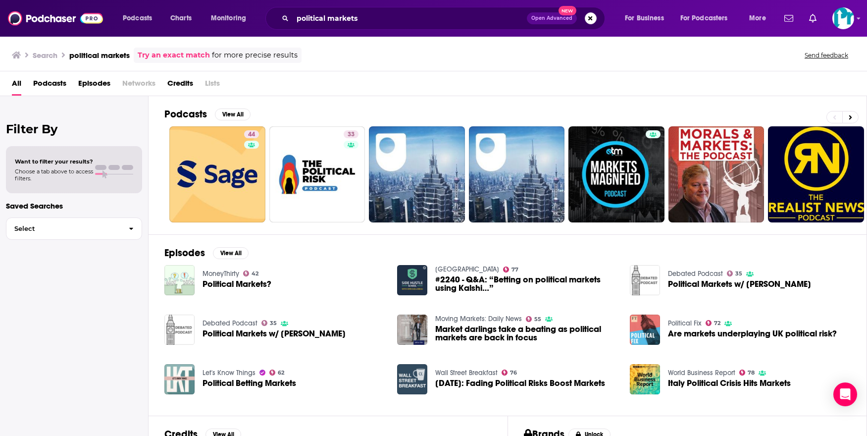
click at [468, 278] on span "#2240 - Q&A: “Betting on political markets using Kalshi…”" at bounding box center [526, 283] width 183 height 17
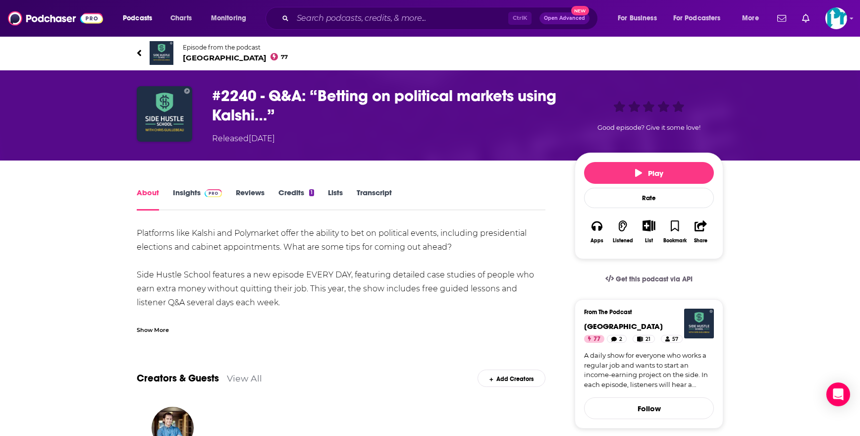
click at [185, 197] on link "Insights" at bounding box center [197, 199] width 49 height 23
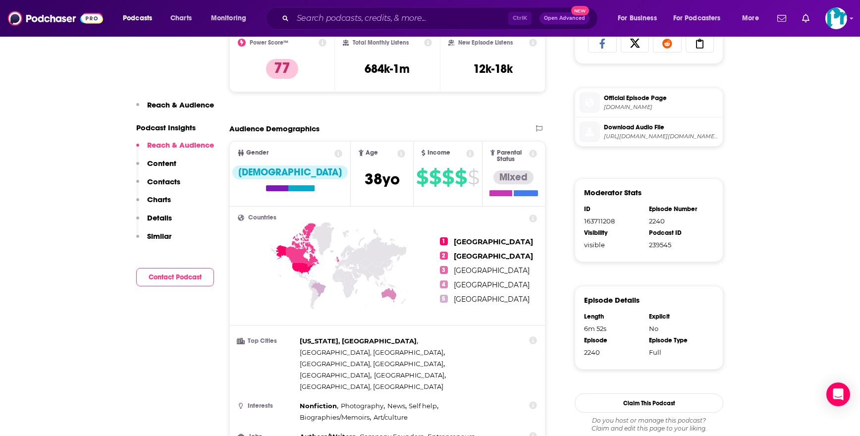
scroll to position [495, 0]
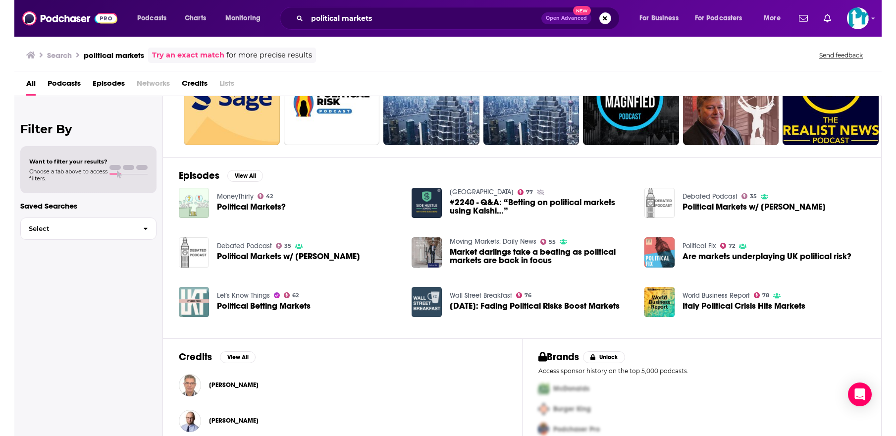
scroll to position [99, 0]
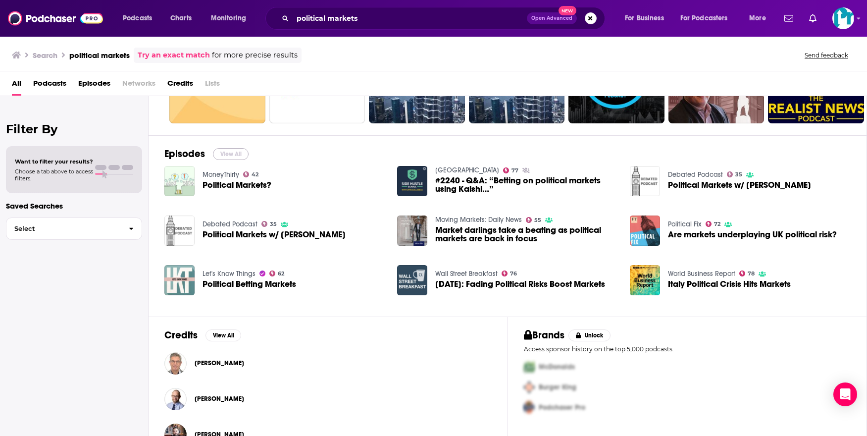
click at [232, 154] on button "View All" at bounding box center [231, 154] width 36 height 12
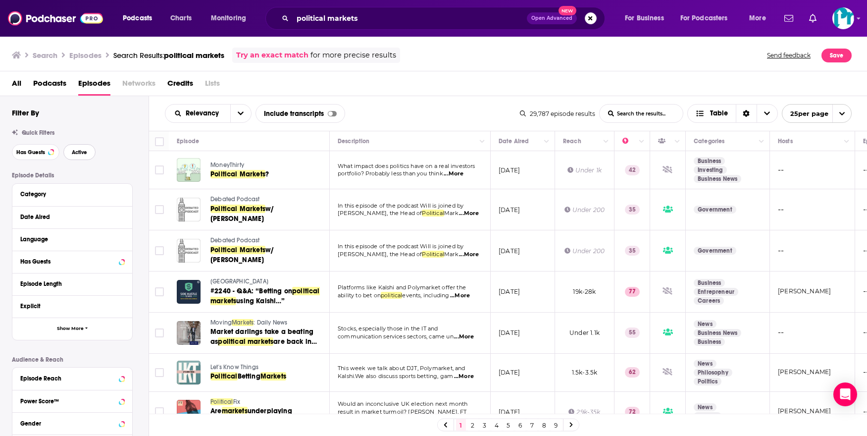
click at [83, 155] on span "Active" at bounding box center [79, 152] width 15 height 5
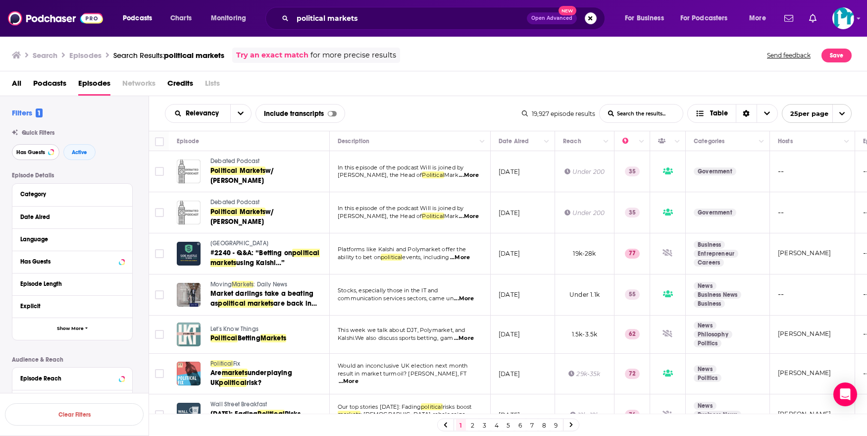
click at [42, 158] on button "Has Guests" at bounding box center [36, 152] width 48 height 16
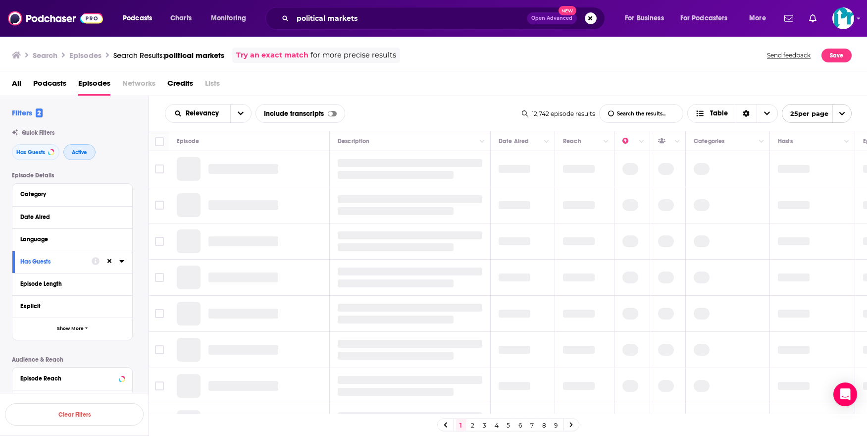
click at [81, 151] on span "Active" at bounding box center [79, 152] width 15 height 5
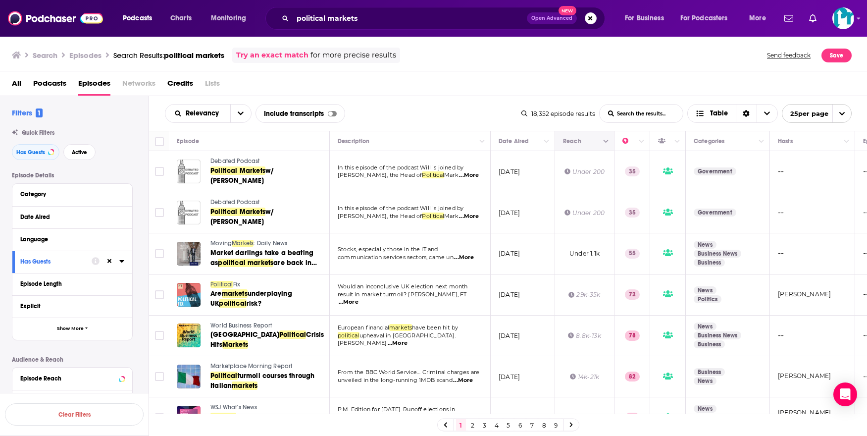
click at [598, 141] on button "Move" at bounding box center [583, 141] width 43 height 12
click at [608, 141] on icon "Column Actions" at bounding box center [606, 141] width 5 height 3
click at [605, 141] on div at bounding box center [433, 218] width 867 height 436
click at [761, 115] on span "Choose View" at bounding box center [767, 114] width 21 height 18
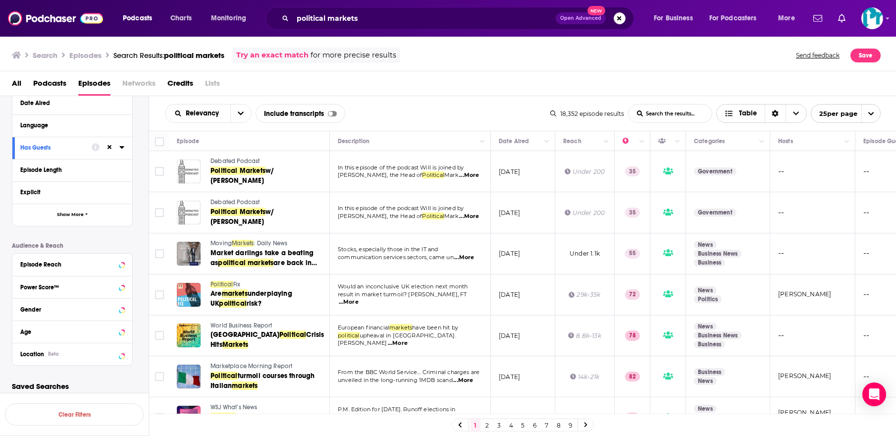
scroll to position [119, 0]
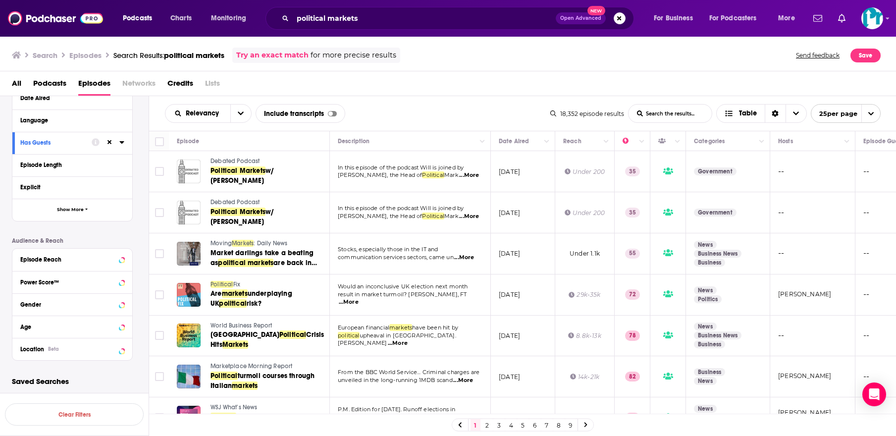
click at [67, 252] on div "Episode Reach" at bounding box center [72, 260] width 120 height 22
click at [67, 258] on div "Episode Reach" at bounding box center [59, 259] width 79 height 7
click at [57, 282] on input "number" at bounding box center [45, 277] width 50 height 16
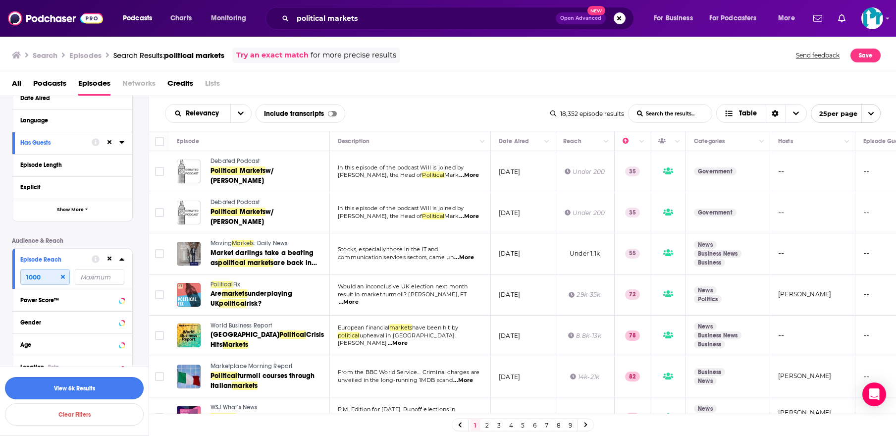
type input "1000"
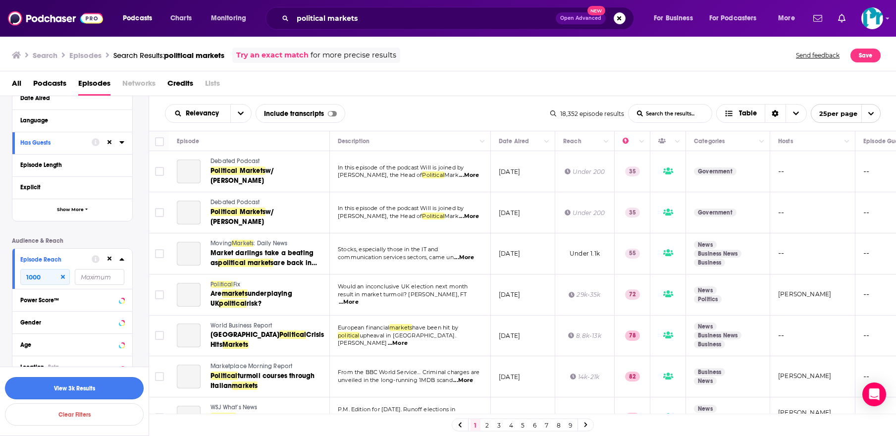
click at [72, 392] on button "View 3k Results" at bounding box center [74, 388] width 139 height 22
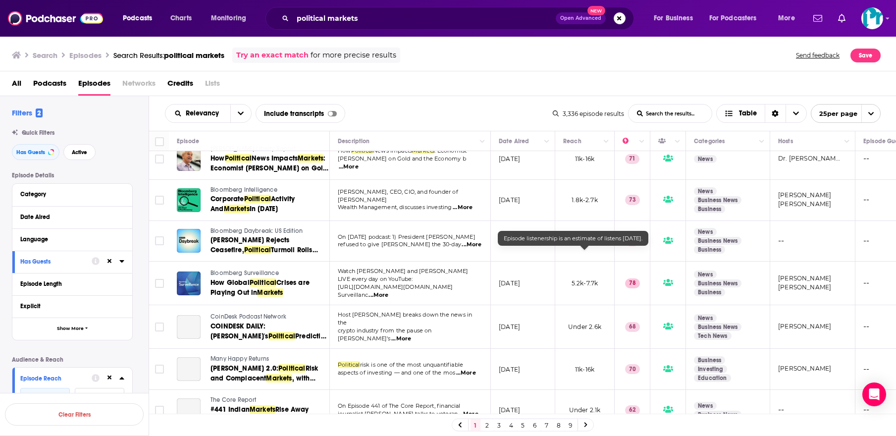
scroll to position [149, 0]
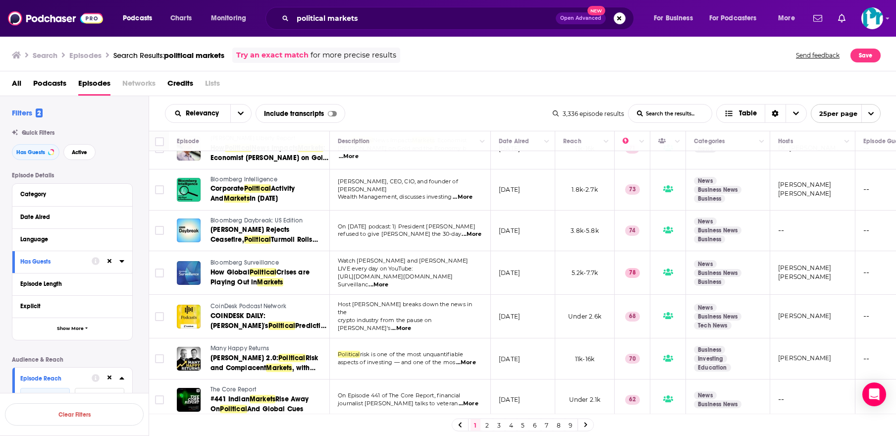
drag, startPoint x: 229, startPoint y: 295, endPoint x: 245, endPoint y: 299, distance: 16.8
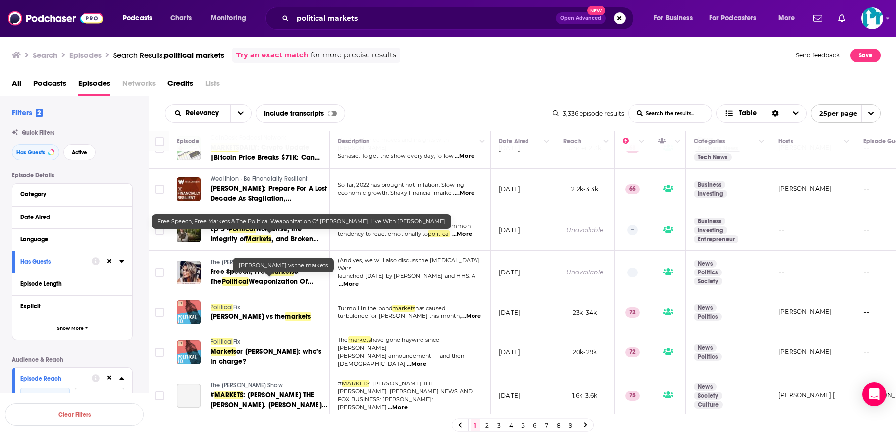
scroll to position [758, 0]
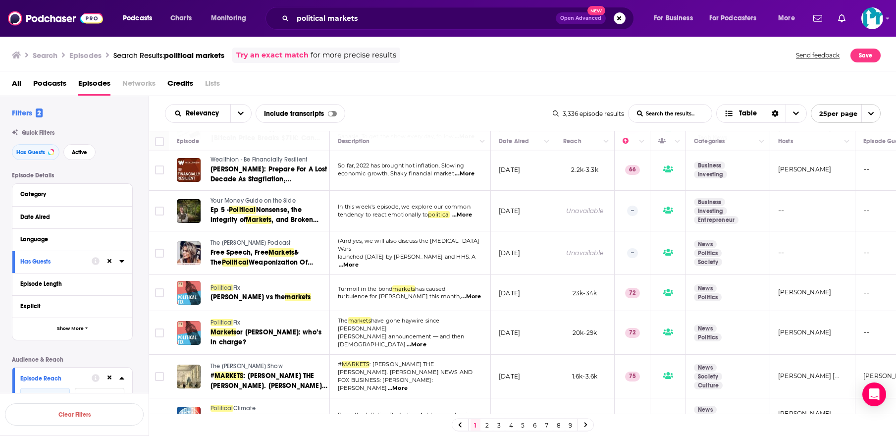
click at [485, 428] on link "2" at bounding box center [488, 425] width 10 height 12
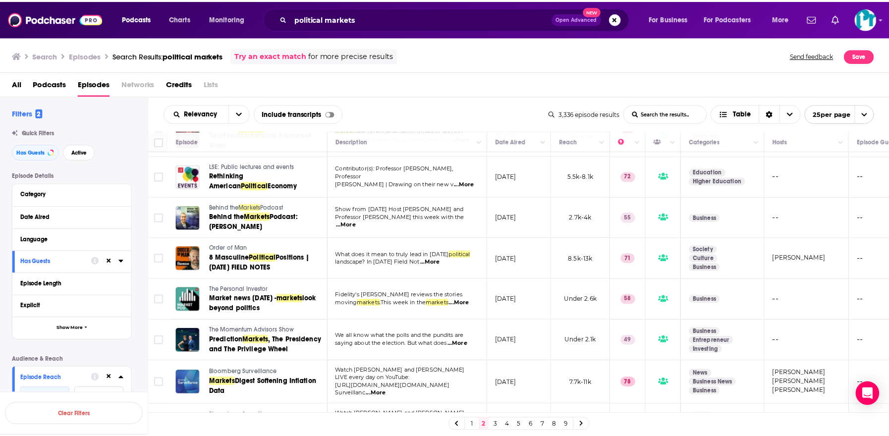
scroll to position [768, 0]
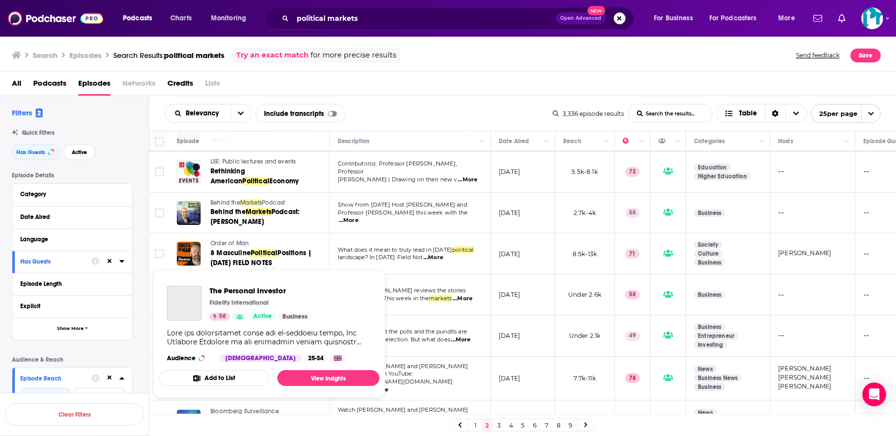
click at [233, 281] on span "The Personal Investor" at bounding box center [240, 284] width 59 height 7
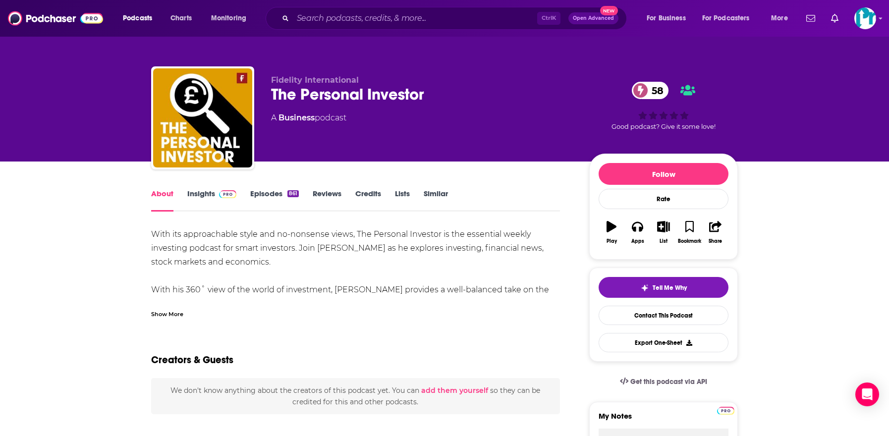
click at [271, 199] on link "Episodes 861" at bounding box center [274, 200] width 49 height 23
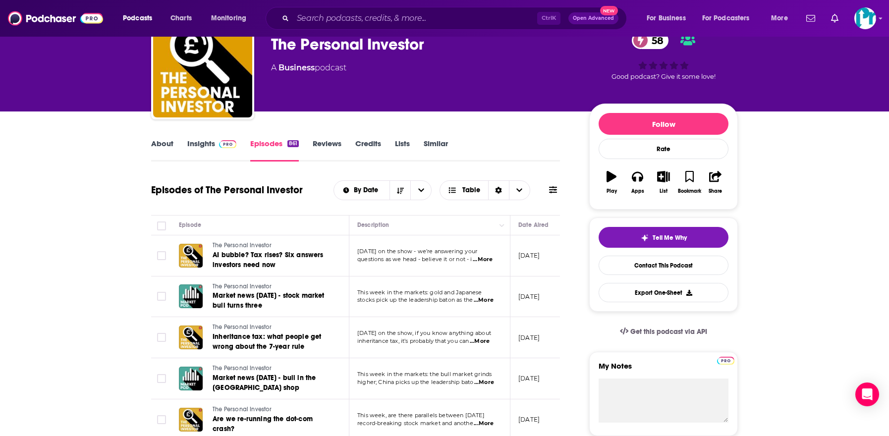
scroll to position [149, 0]
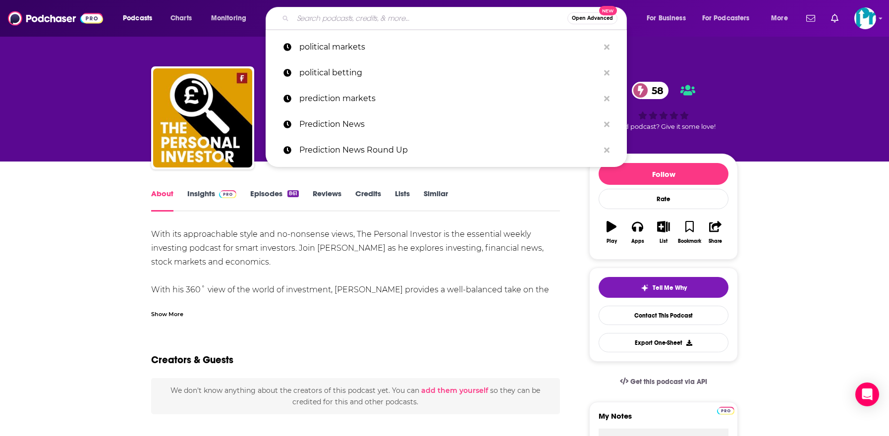
click at [412, 20] on input "Search podcasts, credits, & more..." at bounding box center [430, 18] width 274 height 16
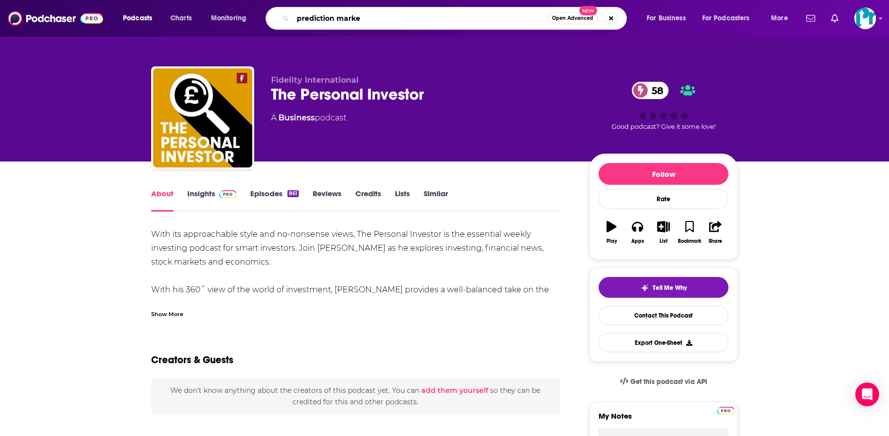
type input "prediction market"
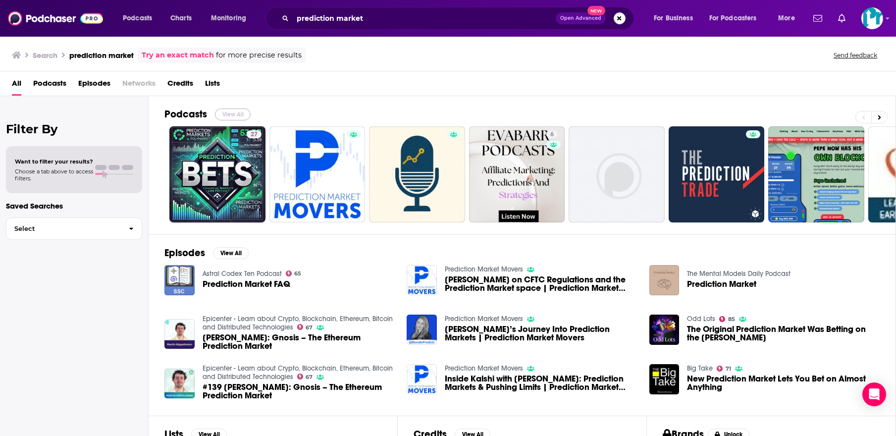
click at [232, 112] on button "View All" at bounding box center [233, 114] width 36 height 12
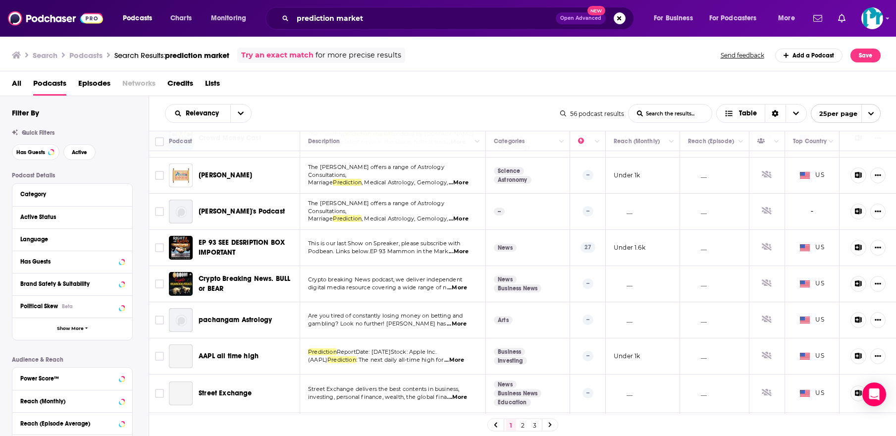
scroll to position [672, 0]
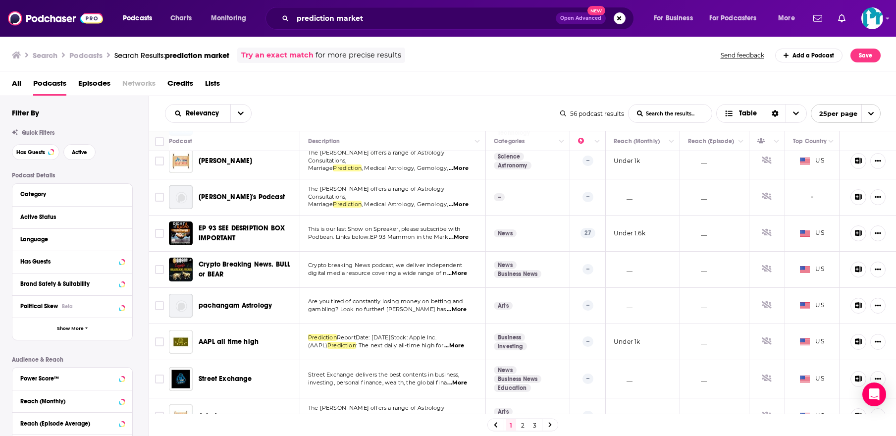
drag, startPoint x: 282, startPoint y: 265, endPoint x: 381, endPoint y: 100, distance: 192.4
click at [381, 100] on div "Relevancy List Search Input Search the results... Table 56 podcast results List…" at bounding box center [523, 113] width 748 height 35
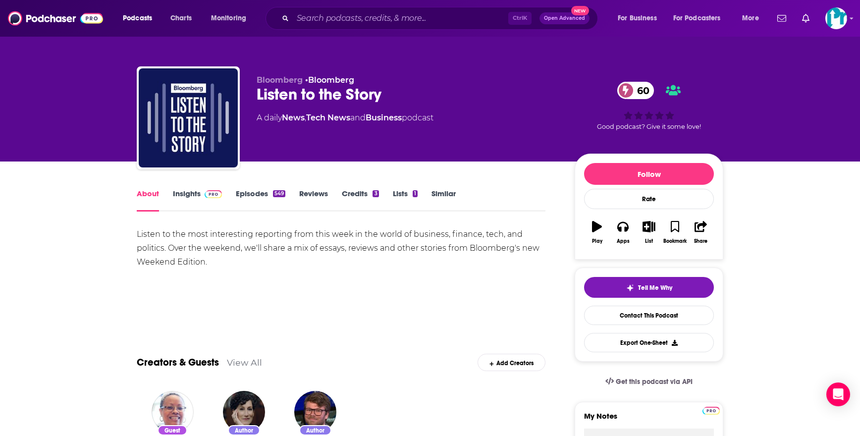
click at [272, 204] on link "Episodes 549" at bounding box center [261, 200] width 50 height 23
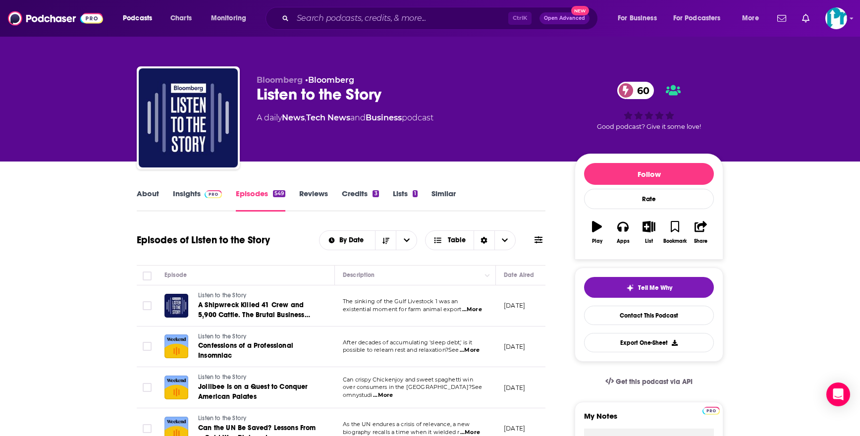
click at [152, 204] on link "About" at bounding box center [148, 200] width 22 height 23
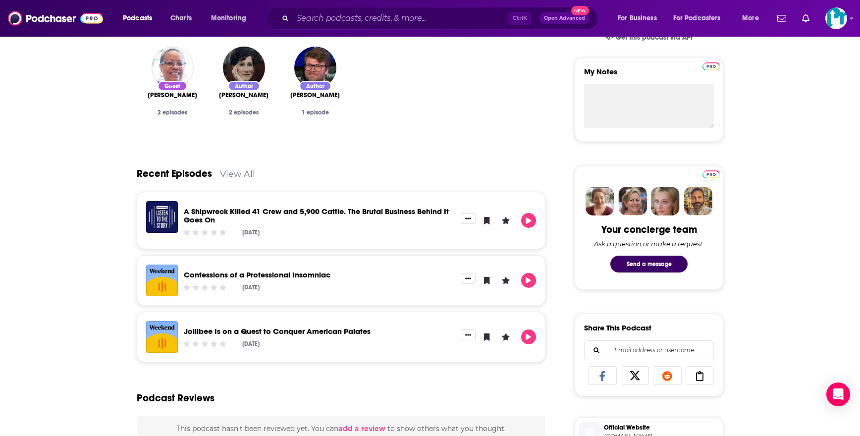
scroll to position [347, 0]
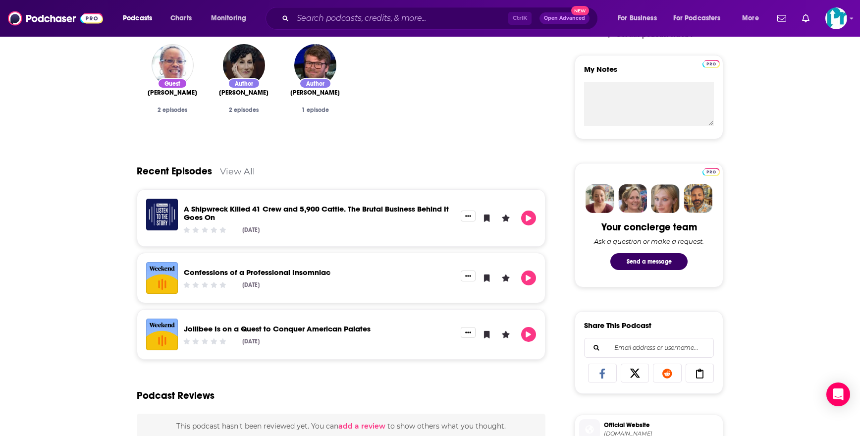
click at [245, 179] on div "Recent Episodes View All" at bounding box center [341, 165] width 409 height 48
click at [242, 176] on link "View All" at bounding box center [237, 171] width 35 height 10
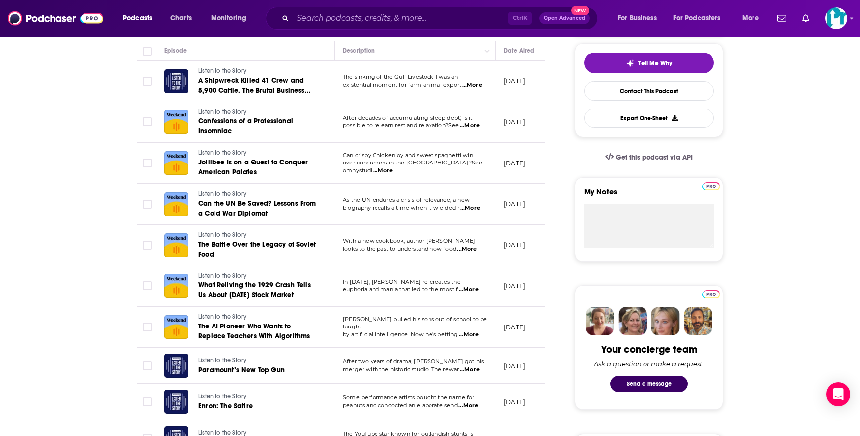
scroll to position [248, 0]
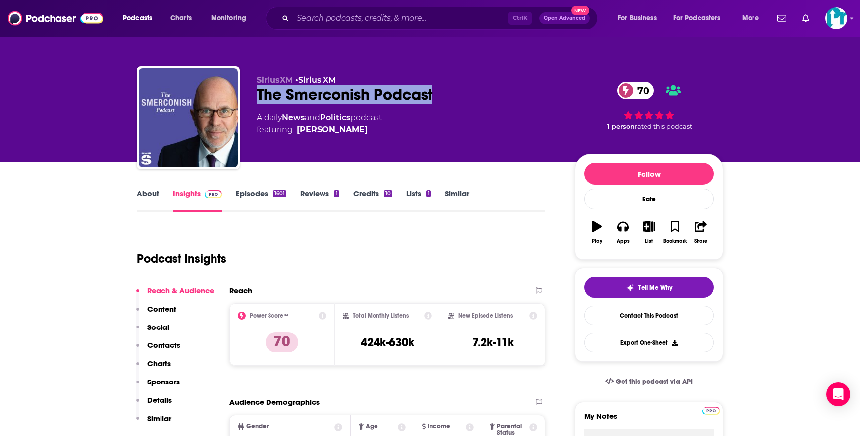
drag, startPoint x: 470, startPoint y: 101, endPoint x: 250, endPoint y: 97, distance: 219.5
click at [250, 97] on div "SiriusXM • Sirius XM The Smerconish Podcast 70 A daily News and Politics podcas…" at bounding box center [430, 119] width 587 height 107
drag, startPoint x: 250, startPoint y: 97, endPoint x: 269, endPoint y: 94, distance: 18.7
copy h2 "The Smerconish Podcast"
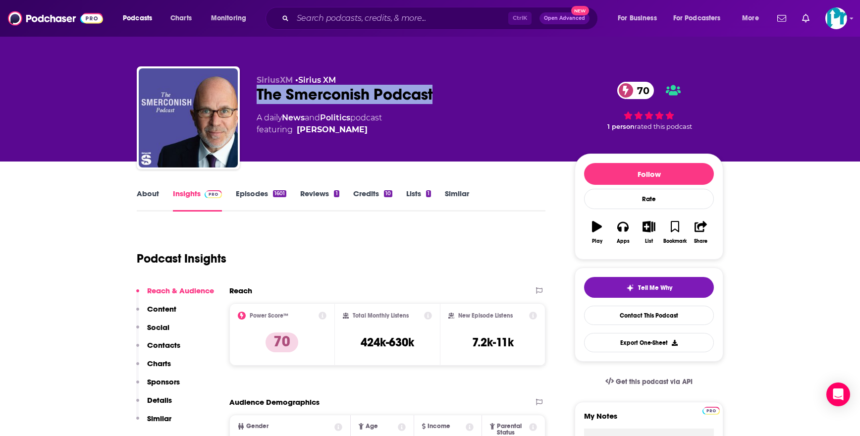
click at [156, 205] on link "About" at bounding box center [148, 200] width 22 height 23
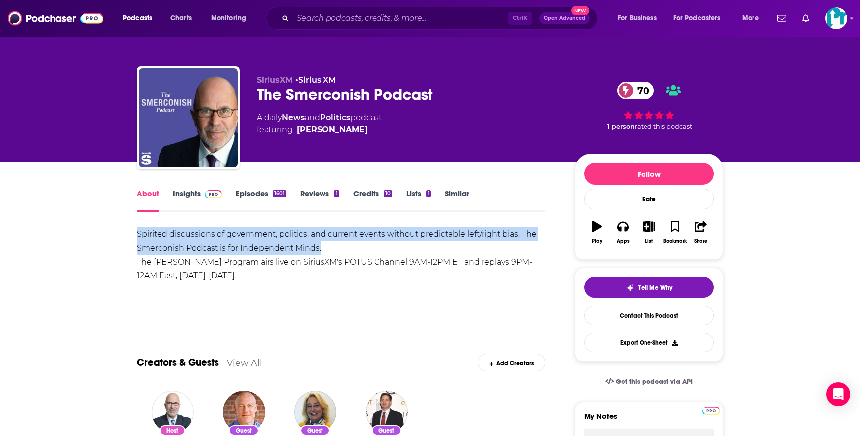
drag, startPoint x: 320, startPoint y: 245, endPoint x: 134, endPoint y: 230, distance: 186.4
drag, startPoint x: 134, startPoint y: 230, endPoint x: 160, endPoint y: 240, distance: 27.3
copy div "Spirited discussions of government, politics, and current events without predic…"
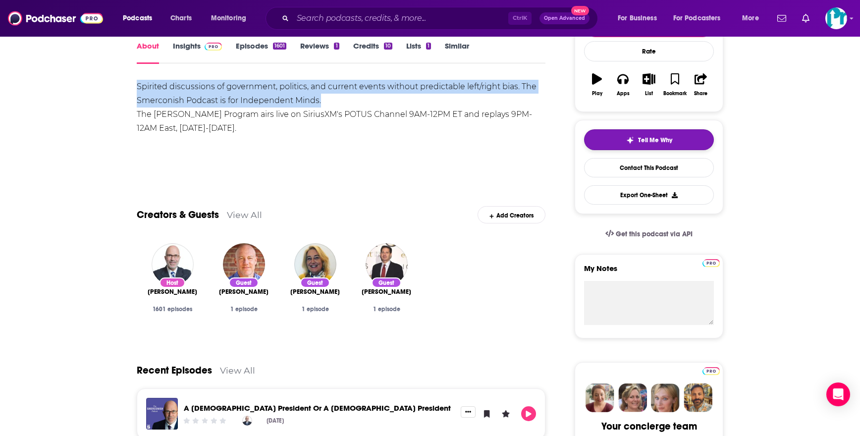
scroll to position [149, 0]
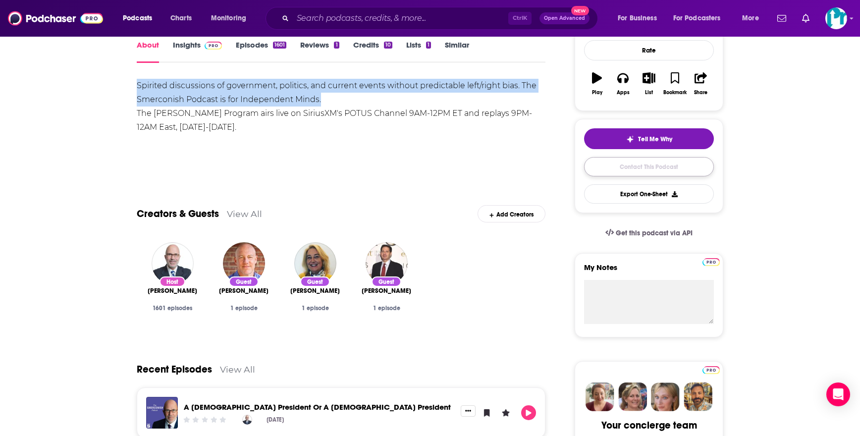
click at [665, 172] on link "Contact This Podcast" at bounding box center [649, 166] width 130 height 19
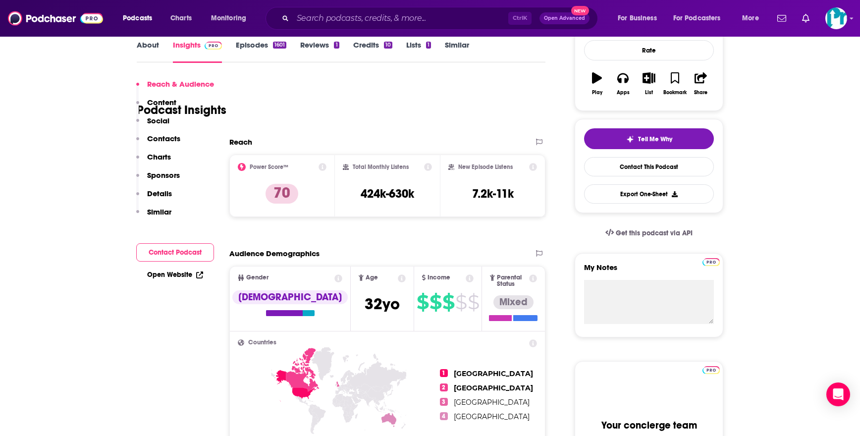
scroll to position [954, 0]
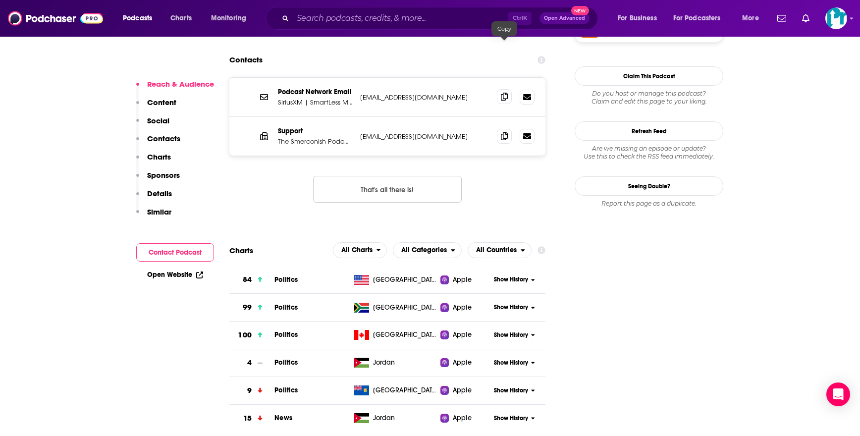
click at [504, 89] on span at bounding box center [504, 96] width 15 height 15
click at [507, 132] on icon at bounding box center [504, 136] width 7 height 8
click at [502, 93] on icon at bounding box center [504, 97] width 7 height 8
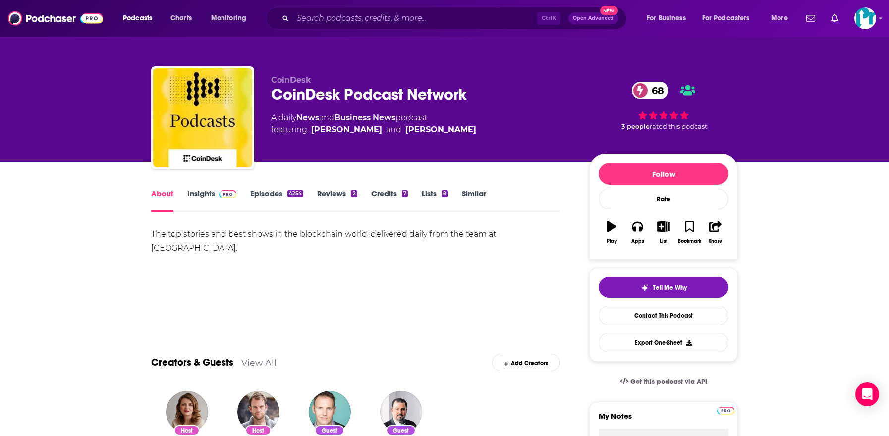
click at [252, 195] on link "Episodes 4254" at bounding box center [276, 200] width 53 height 23
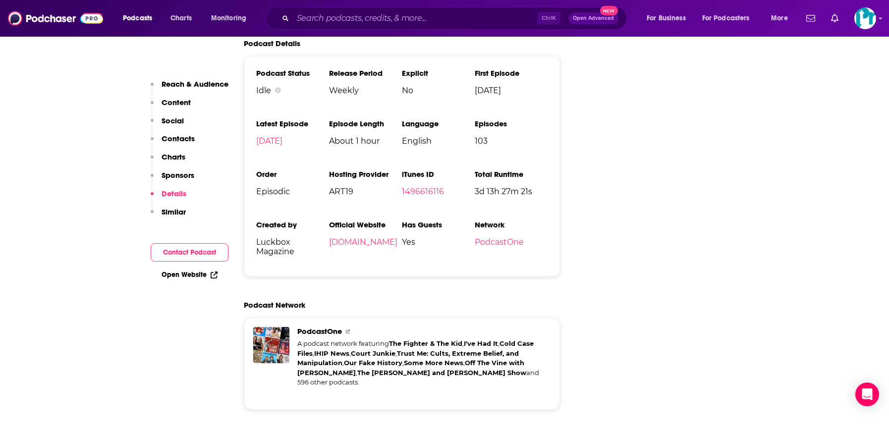
scroll to position [1288, 0]
